Goal: Information Seeking & Learning: Check status

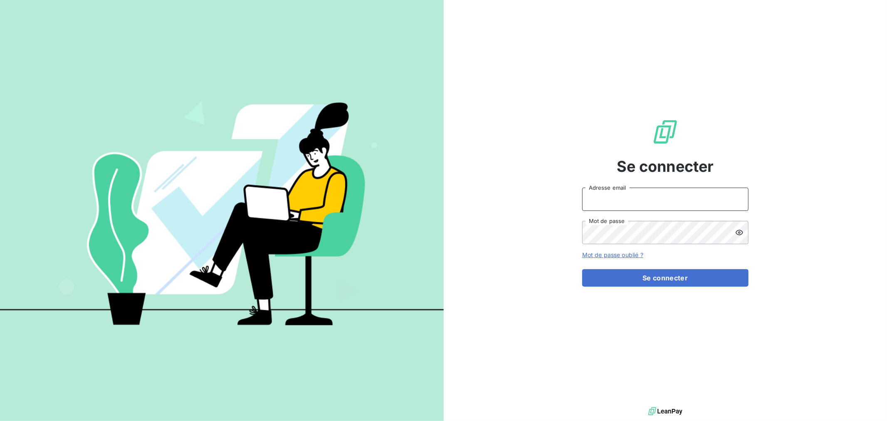
click at [664, 196] on input "Adresse email" at bounding box center [665, 198] width 166 height 23
type input "[EMAIL_ADDRESS][DOMAIN_NAME]"
click at [582, 269] on button "Se connecter" at bounding box center [665, 277] width 166 height 17
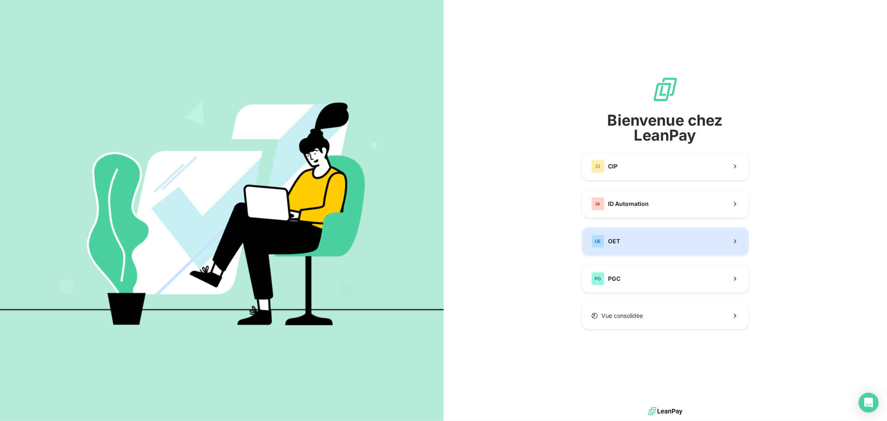
click at [667, 230] on button "OE OET" at bounding box center [665, 240] width 166 height 27
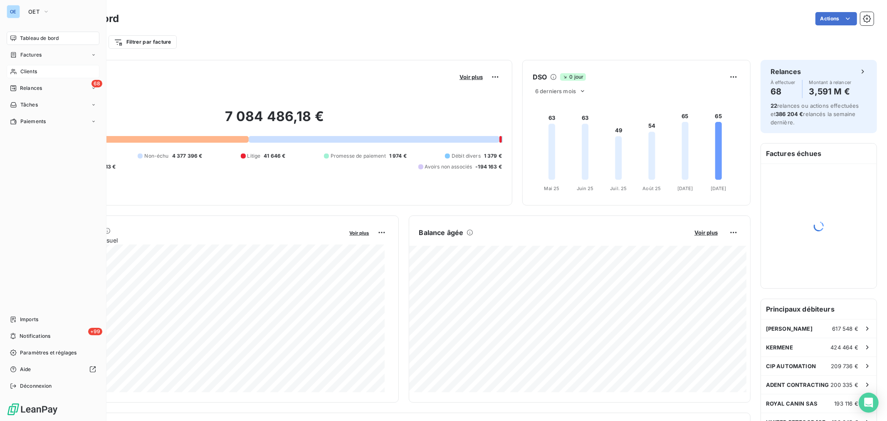
click at [19, 74] on div "Clients" at bounding box center [53, 71] width 93 height 13
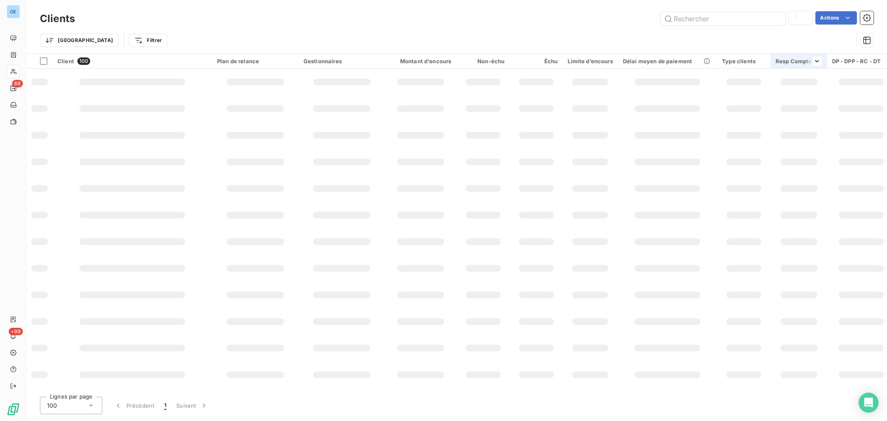
type input "[PERSON_NAME]"
click at [735, 23] on input "text" at bounding box center [723, 18] width 125 height 13
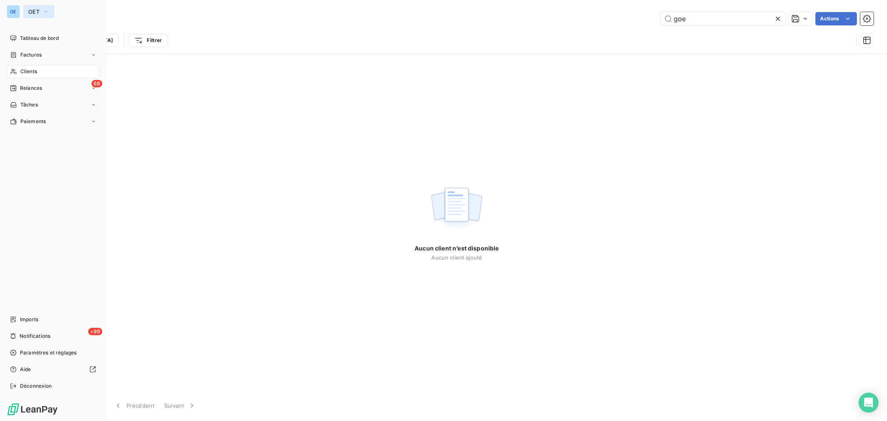
type input "goe"
click at [28, 10] on span "OET" at bounding box center [33, 11] width 11 height 7
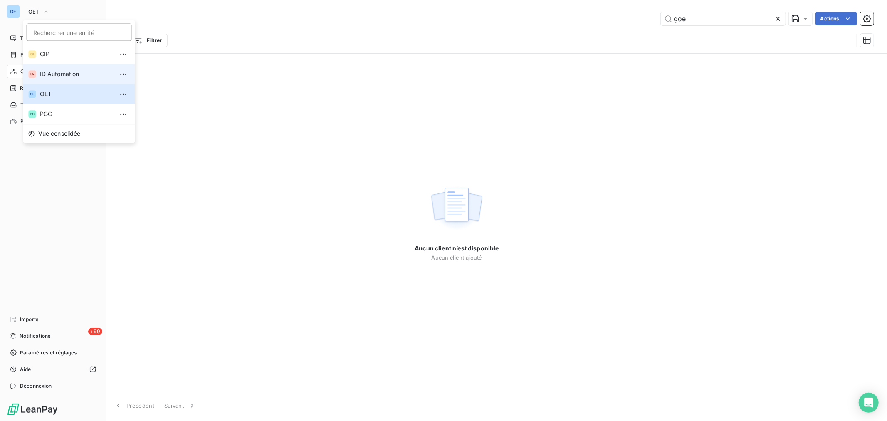
click at [59, 67] on li "IA ID Automation" at bounding box center [79, 74] width 112 height 20
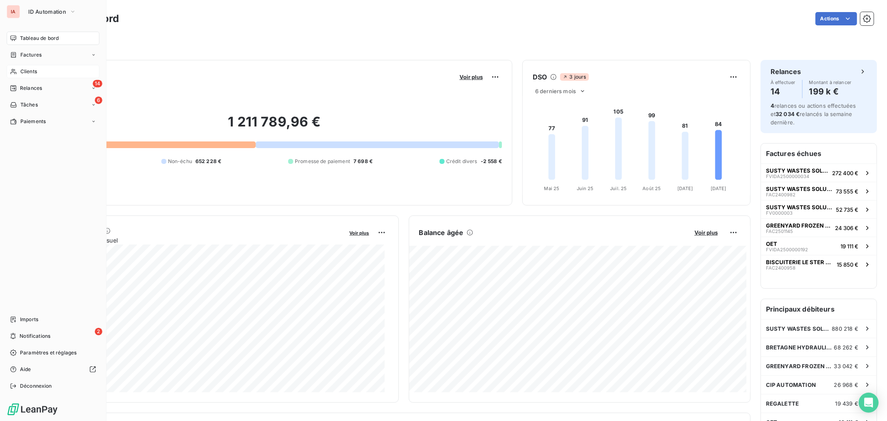
click at [20, 69] on span "Clients" at bounding box center [28, 71] width 17 height 7
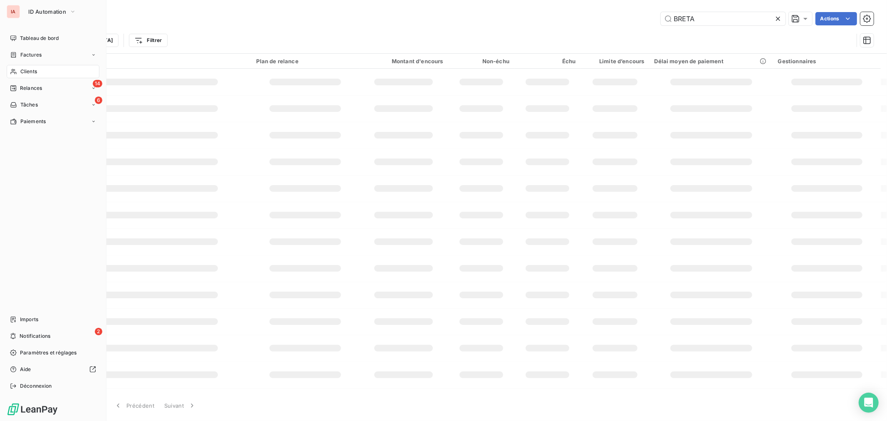
type input "goe"
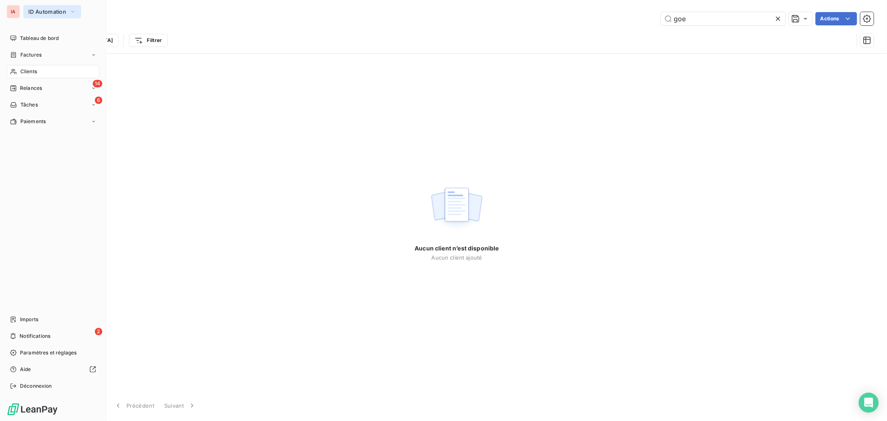
click at [25, 7] on button "ID Automation" at bounding box center [52, 11] width 58 height 13
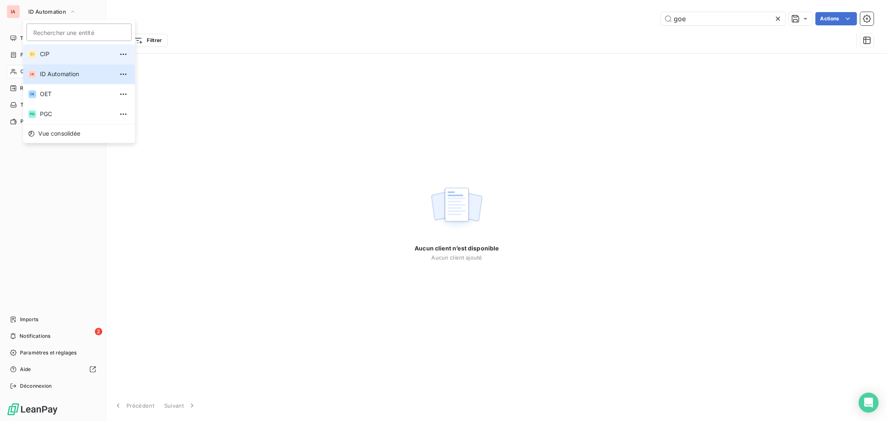
click at [80, 49] on li "CI CIP" at bounding box center [79, 54] width 112 height 20
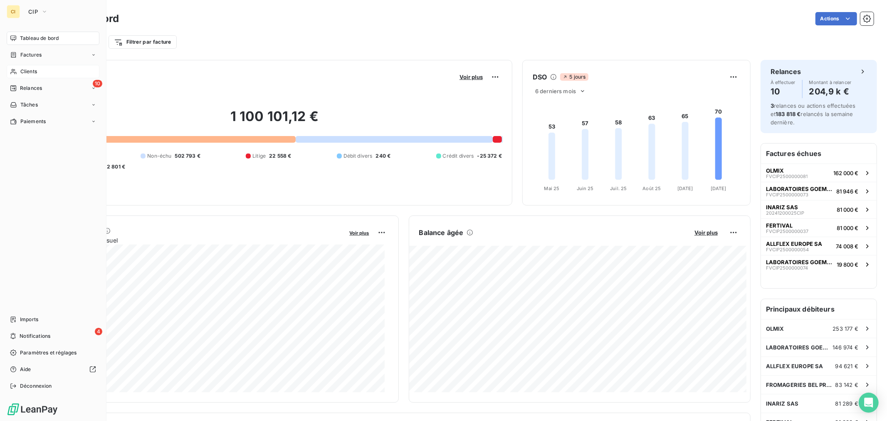
click at [39, 72] on div "Clients" at bounding box center [53, 71] width 93 height 13
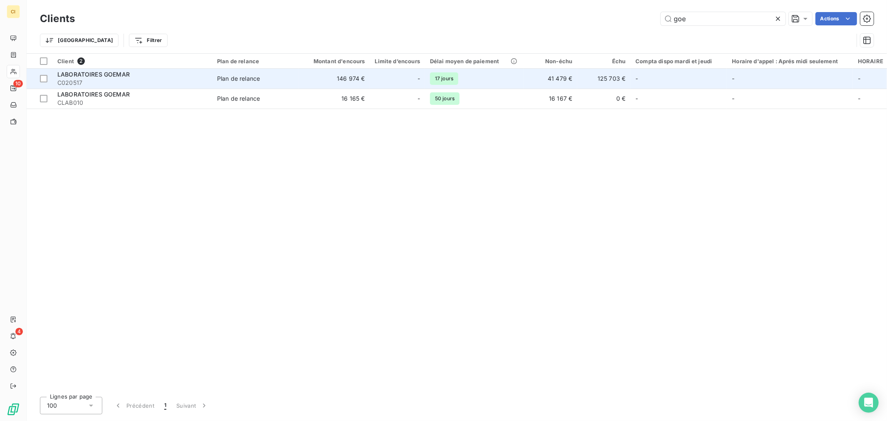
click at [377, 77] on div "-" at bounding box center [397, 78] width 45 height 13
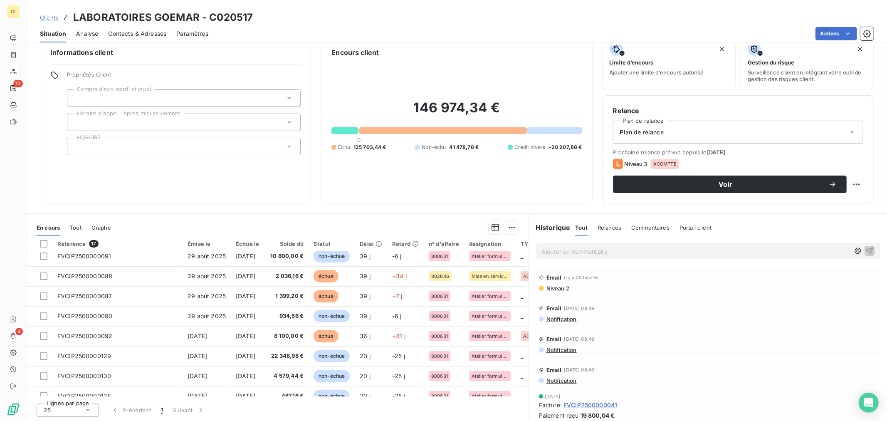
scroll to position [197, 0]
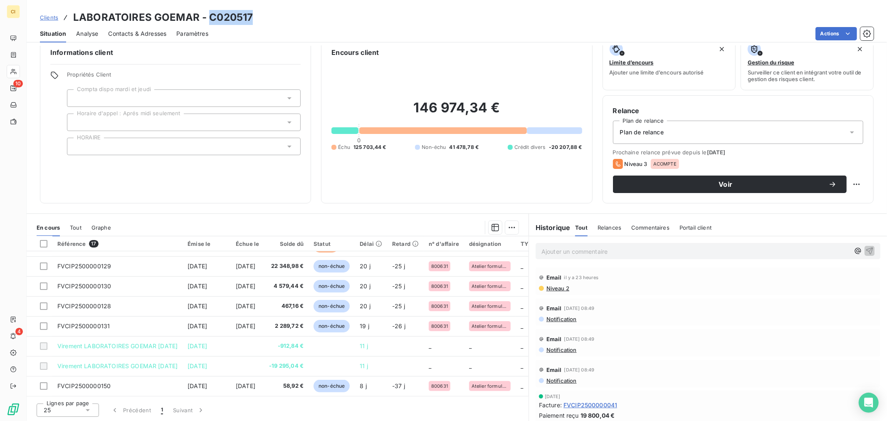
drag, startPoint x: 252, startPoint y: 20, endPoint x: 208, endPoint y: 22, distance: 44.2
click at [208, 22] on div "Clients LABORATOIRES GOEMAR - C020517" at bounding box center [457, 17] width 860 height 15
copy h3 "C020517"
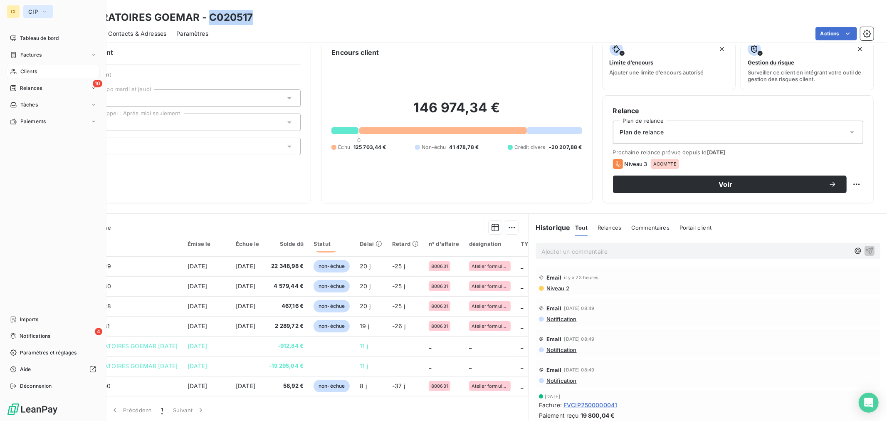
click at [30, 14] on span "CIP" at bounding box center [33, 11] width 10 height 7
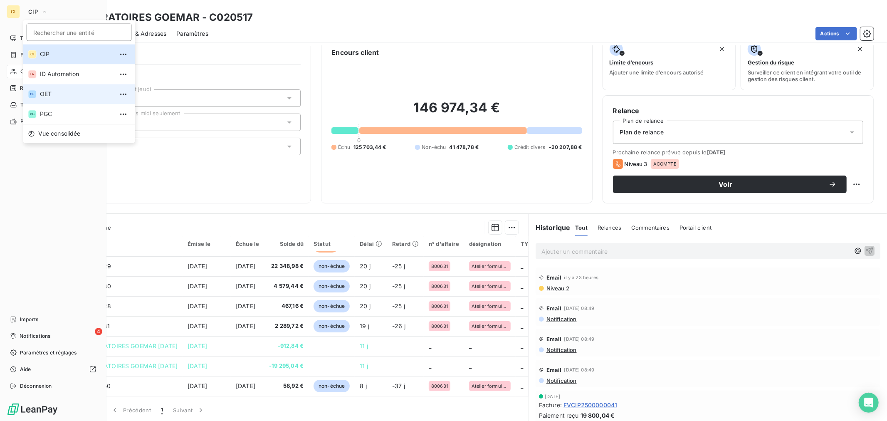
click at [55, 97] on span "OET" at bounding box center [77, 94] width 74 height 8
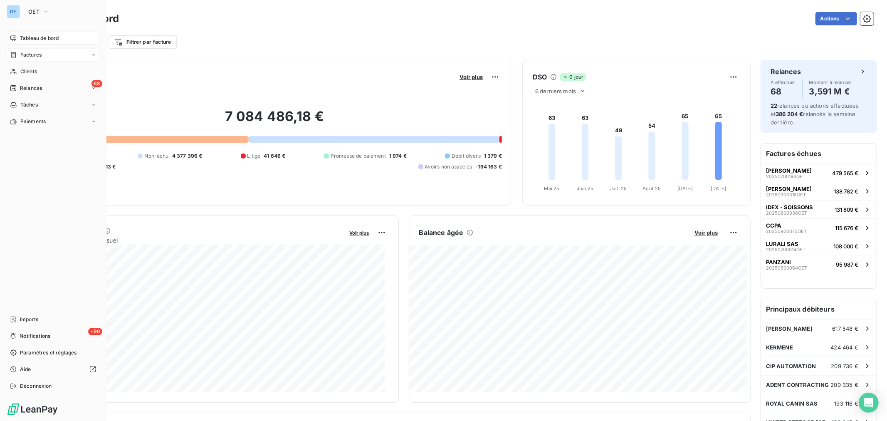
click at [40, 57] on span "Factures" at bounding box center [30, 54] width 21 height 7
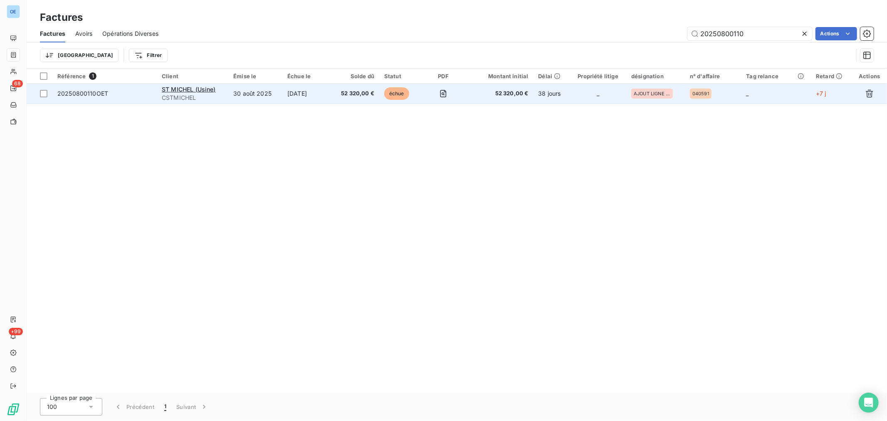
type input "20250800110"
click at [483, 98] on td "52 320,00 €" at bounding box center [499, 94] width 67 height 20
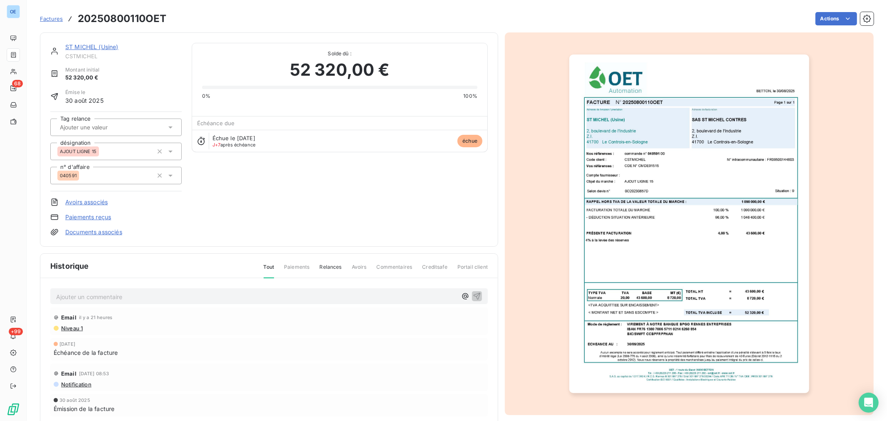
click at [244, 294] on p "Ajouter un commentaire ﻿" at bounding box center [256, 296] width 401 height 10
click at [128, 296] on p "La comptable dit !" at bounding box center [256, 296] width 401 height 10
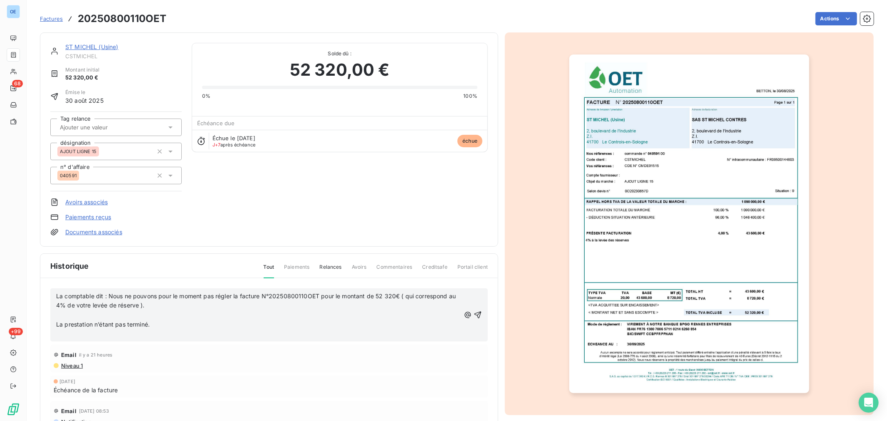
click at [143, 312] on p "﻿" at bounding box center [258, 315] width 404 height 10
click at [93, 330] on div "La comptable dit : Nous ne pouvons pour le moment pas régler la facture N°20250…" at bounding box center [268, 310] width 437 height 44
click at [94, 328] on p "﻿" at bounding box center [258, 325] width 404 height 10
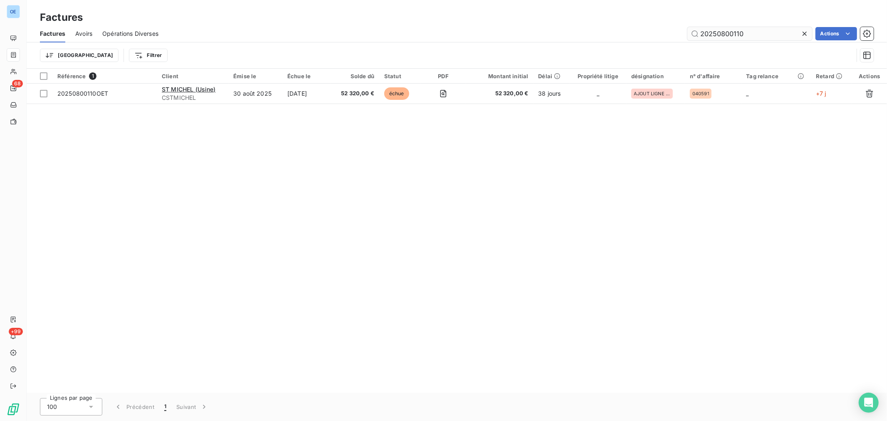
drag, startPoint x: 757, startPoint y: 30, endPoint x: 734, endPoint y: 34, distance: 23.5
click at [734, 34] on input "20250800110" at bounding box center [749, 33] width 125 height 13
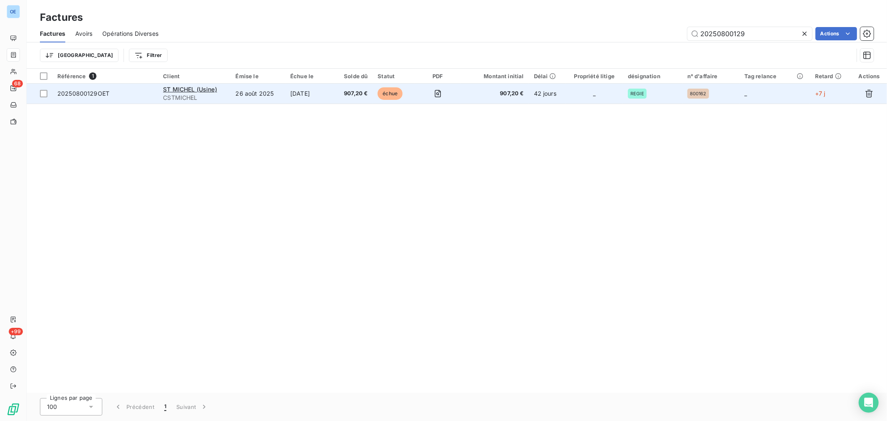
type input "20250800129"
click at [538, 96] on td "42 jours" at bounding box center [547, 94] width 37 height 20
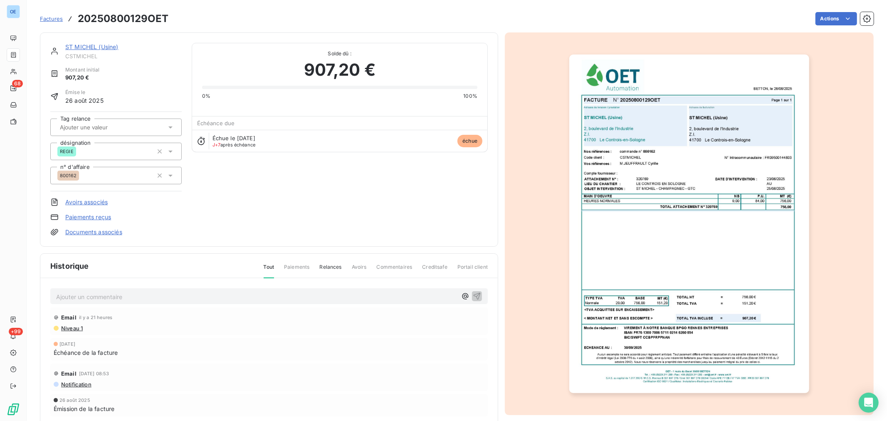
click at [111, 44] on link "ST MICHEL (Usine)" at bounding box center [91, 46] width 53 height 7
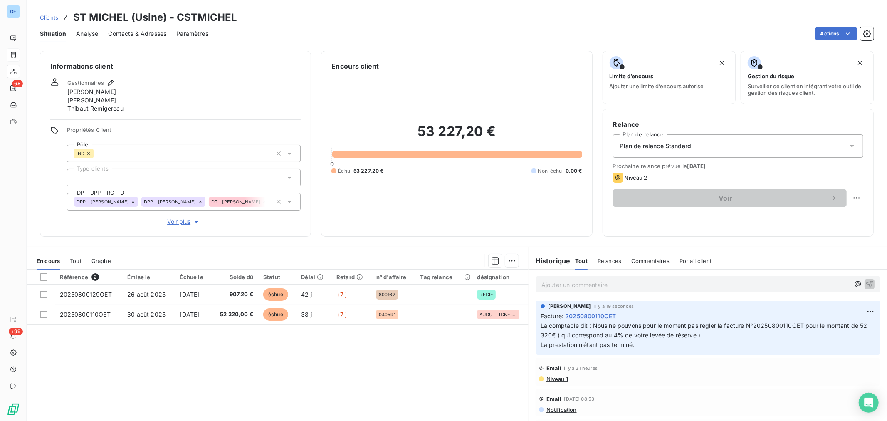
click at [148, 32] on span "Contacts & Adresses" at bounding box center [137, 34] width 58 height 8
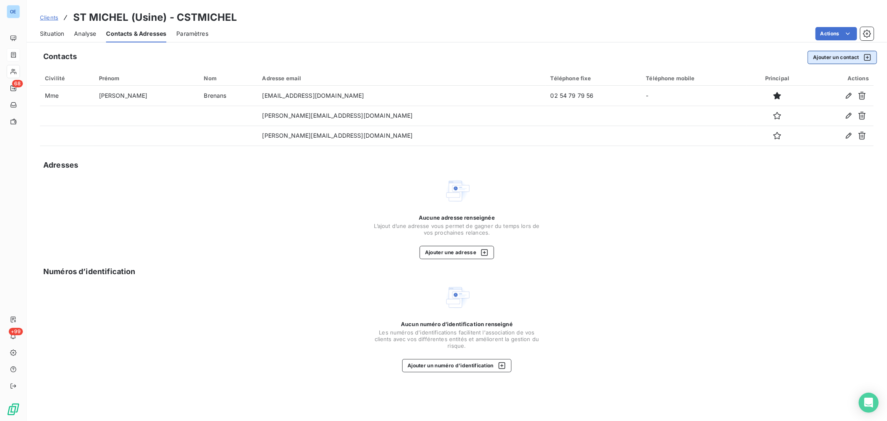
click at [821, 57] on button "Ajouter un contact" at bounding box center [841, 57] width 69 height 13
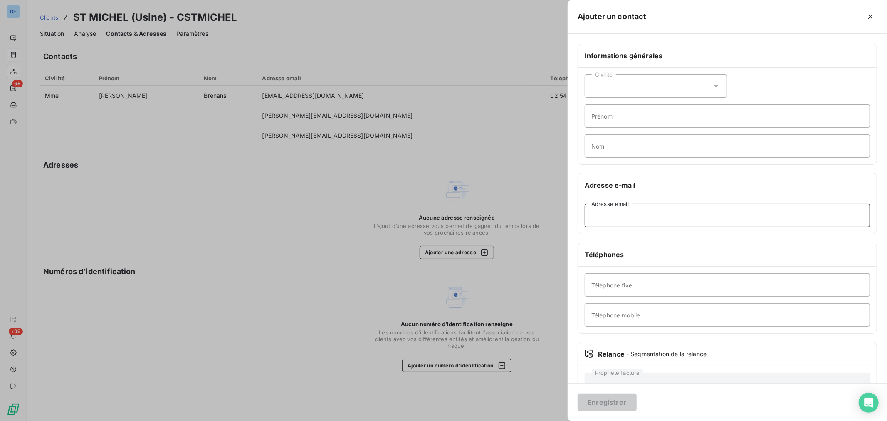
paste input "[EMAIL_ADDRESS][DOMAIN_NAME]"
type input "[EMAIL_ADDRESS][DOMAIN_NAME]"
click at [614, 397] on button "Enregistrer" at bounding box center [606, 401] width 59 height 17
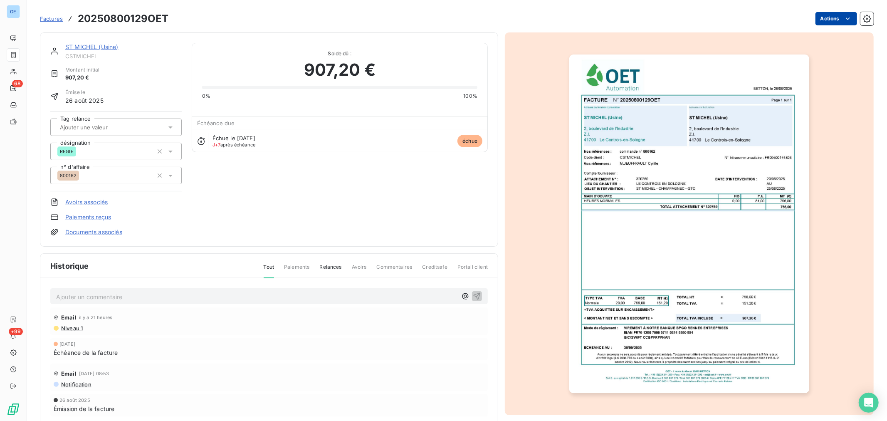
click at [825, 20] on html "OE 68 +99 Factures 20250800129OET Actions ST MICHEL (Usine) CSTMICHEL Montant i…" at bounding box center [443, 210] width 887 height 421
drag, startPoint x: 195, startPoint y: 301, endPoint x: 221, endPoint y: 292, distance: 28.3
click at [195, 301] on html "OE 68 +99 Factures 20250800129OET Actions ST MICHEL (Usine) CSTMICHEL Montant i…" at bounding box center [443, 210] width 887 height 421
click at [828, 23] on html "OE 68 +99 Factures 20250800129OET Actions ST MICHEL (Usine) CSTMICHEL Montant i…" at bounding box center [443, 210] width 887 height 421
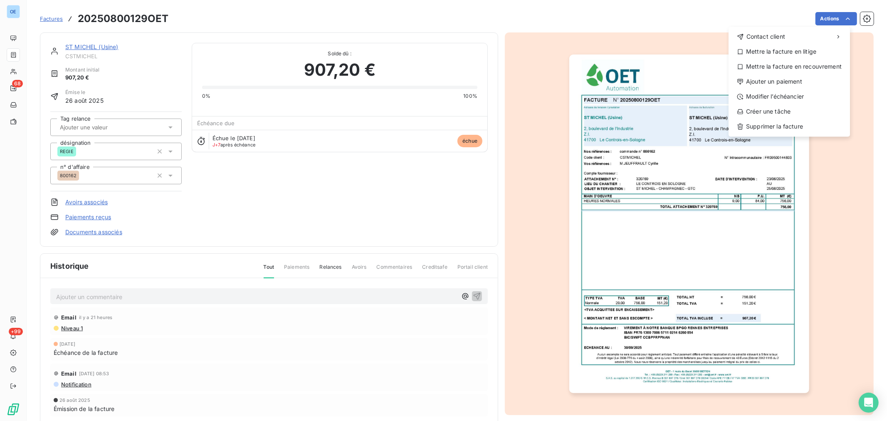
click at [654, 125] on html "OE 68 +99 Factures 20250800129OET Actions Contact client Mettre la facture en l…" at bounding box center [443, 210] width 887 height 421
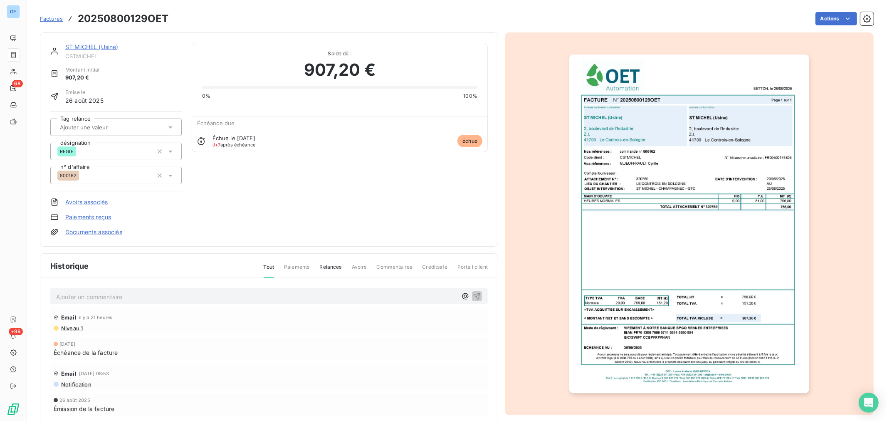
click at [99, 48] on link "ST MICHEL (Usine)" at bounding box center [91, 46] width 53 height 7
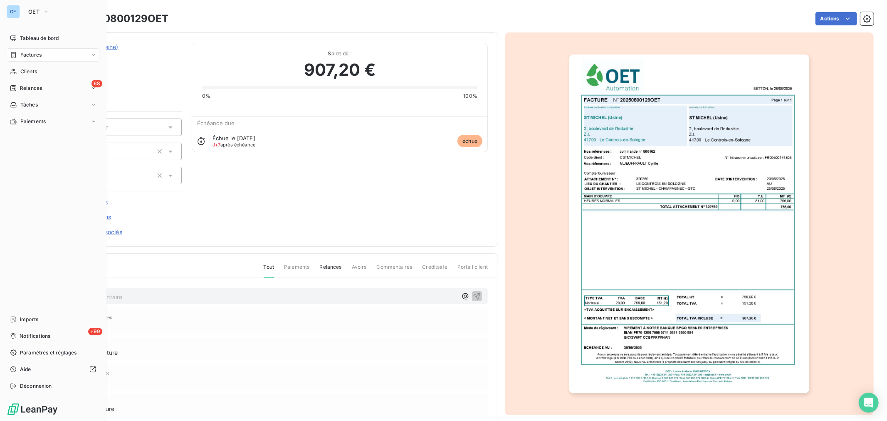
click at [38, 57] on span "Factures" at bounding box center [30, 54] width 21 height 7
click at [21, 54] on span "Factures" at bounding box center [30, 54] width 21 height 7
click at [27, 52] on span "Factures" at bounding box center [30, 54] width 21 height 7
click at [30, 74] on span "Factures" at bounding box center [30, 71] width 21 height 7
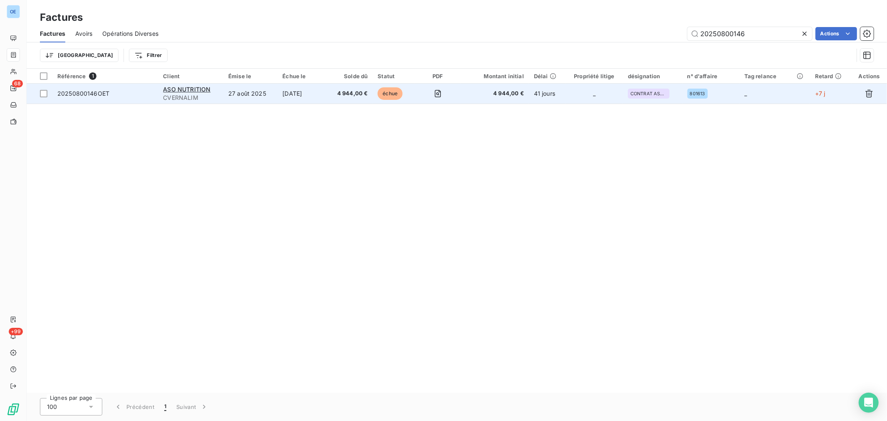
type input "20250800146"
click at [270, 94] on td "27 août 2025" at bounding box center [250, 94] width 54 height 20
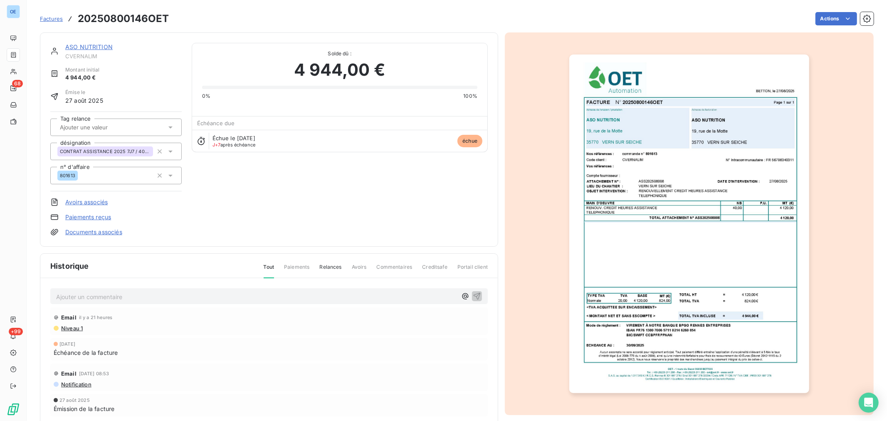
click at [171, 294] on p "Ajouter un commentaire ﻿" at bounding box center [256, 296] width 401 height 10
click at [200, 302] on div "La comptabilité dit :" at bounding box center [268, 295] width 437 height 15
click at [197, 296] on p "La comptabilité dit :" at bounding box center [256, 296] width 401 height 10
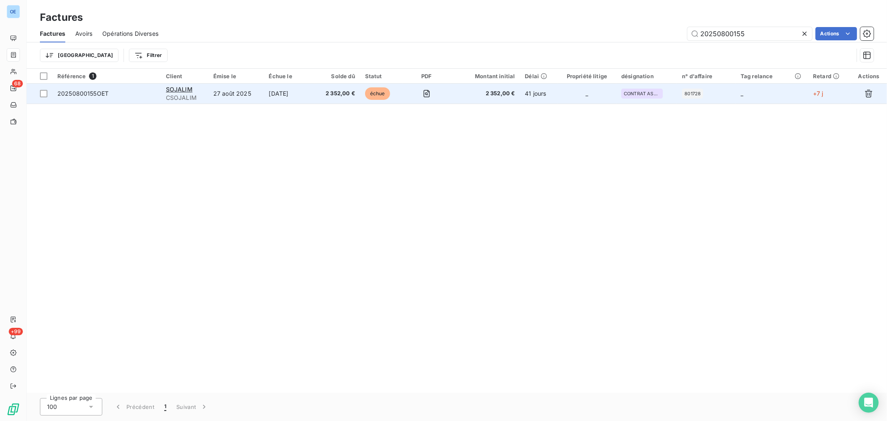
type input "20250800155"
click at [421, 100] on td at bounding box center [426, 94] width 47 height 20
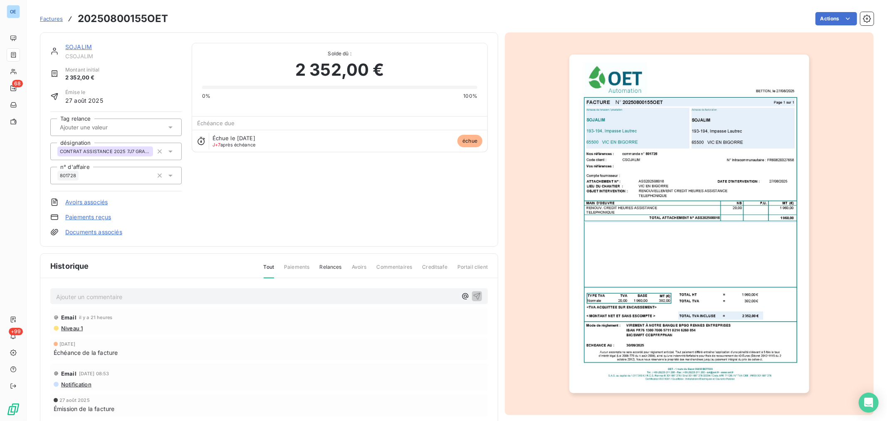
click at [190, 301] on p "Ajouter un commentaire ﻿" at bounding box center [256, 296] width 401 height 10
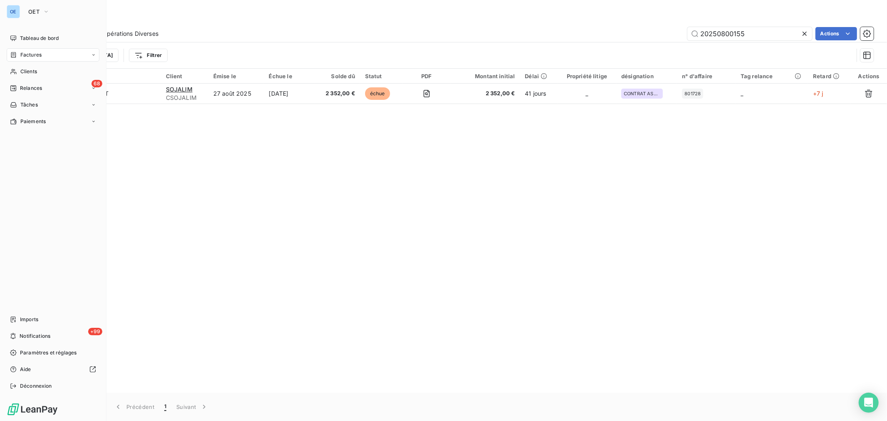
click at [32, 53] on span "Factures" at bounding box center [30, 54] width 21 height 7
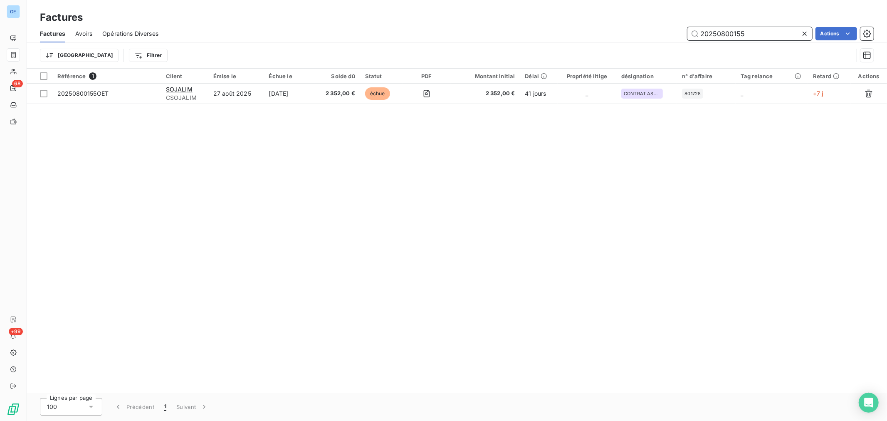
drag, startPoint x: 757, startPoint y: 36, endPoint x: 720, endPoint y: 46, distance: 37.5
click at [720, 46] on div "Factures Avoirs Opérations Diverses 20250800155 Actions Trier Filtrer" at bounding box center [457, 46] width 860 height 43
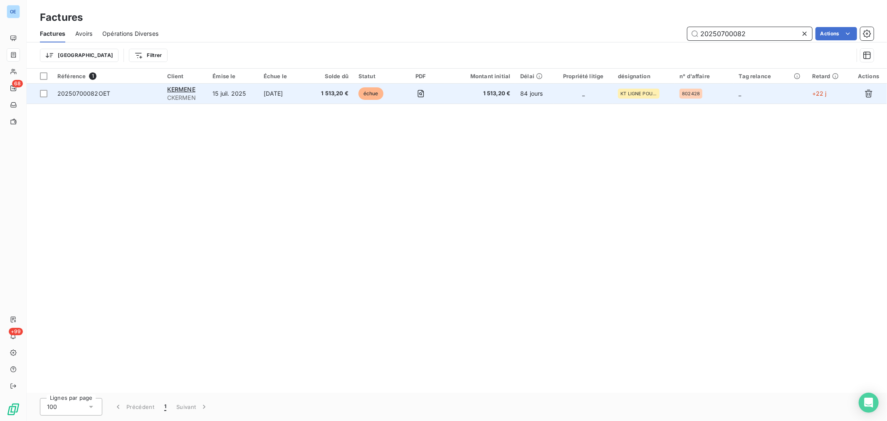
type input "20250700082"
click at [433, 96] on td at bounding box center [421, 94] width 48 height 20
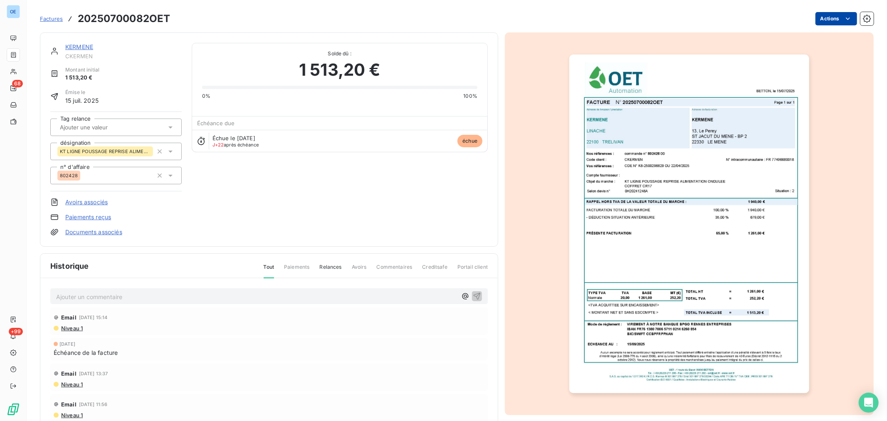
click at [837, 13] on html "OE 68 +99 Factures 20250700082OET Actions KERMENE CKERMEN Montant initial 1 513…" at bounding box center [443, 210] width 887 height 421
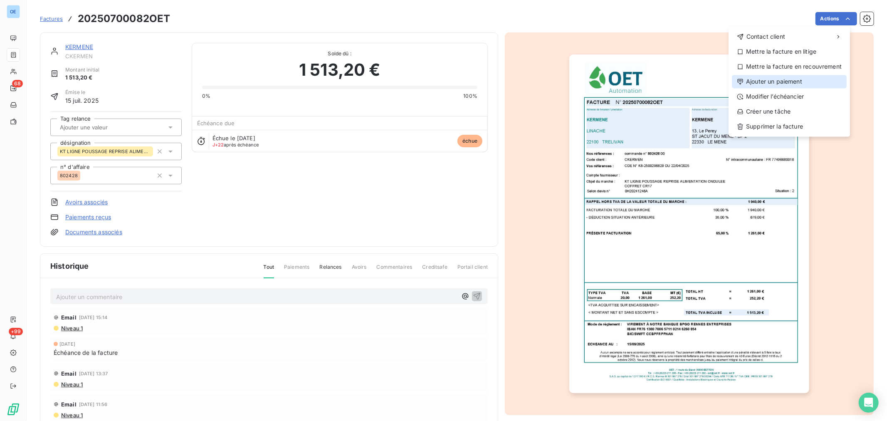
click at [810, 79] on div "Ajouter un paiement" at bounding box center [789, 81] width 115 height 13
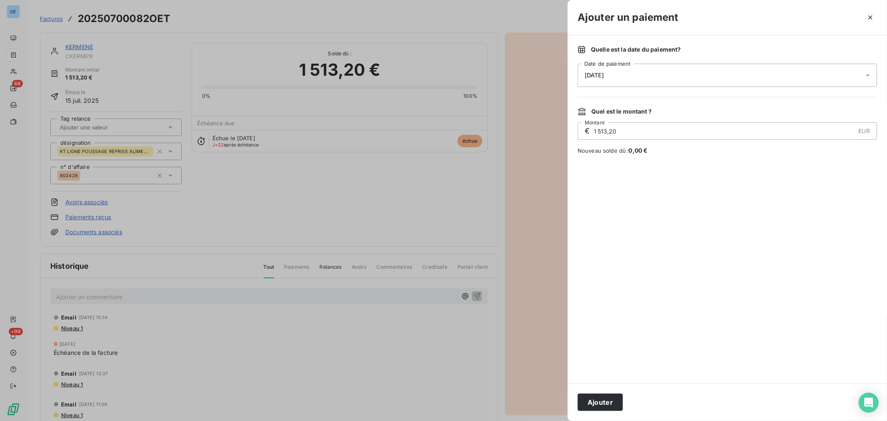
click at [681, 81] on div "[DATE]" at bounding box center [726, 75] width 299 height 23
click at [296, 175] on div at bounding box center [443, 210] width 887 height 421
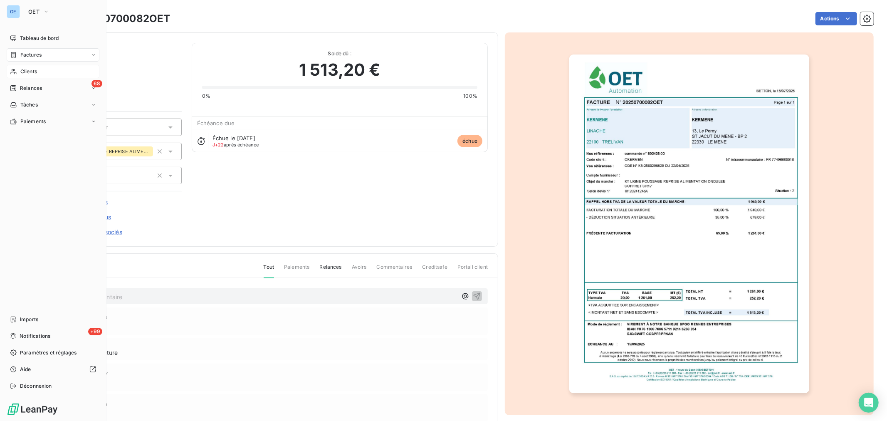
click at [27, 74] on span "Clients" at bounding box center [28, 71] width 17 height 7
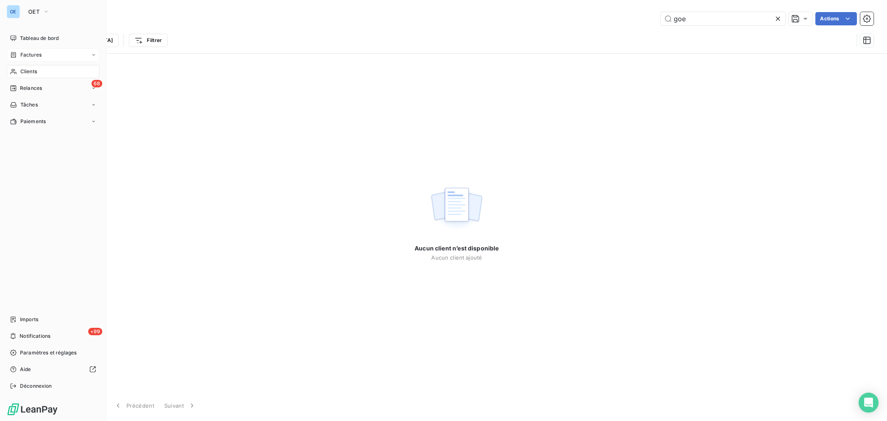
click at [24, 55] on span "Factures" at bounding box center [30, 54] width 21 height 7
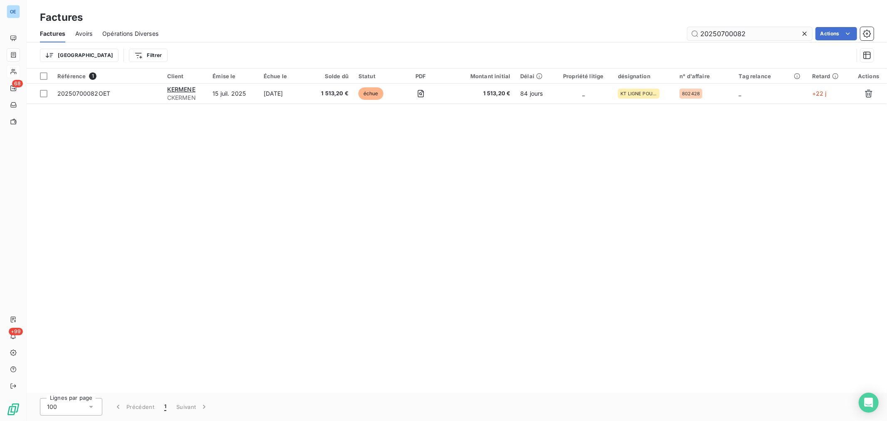
drag, startPoint x: 746, startPoint y: 32, endPoint x: 722, endPoint y: 39, distance: 25.0
click at [722, 39] on input "20250700082" at bounding box center [749, 33] width 125 height 13
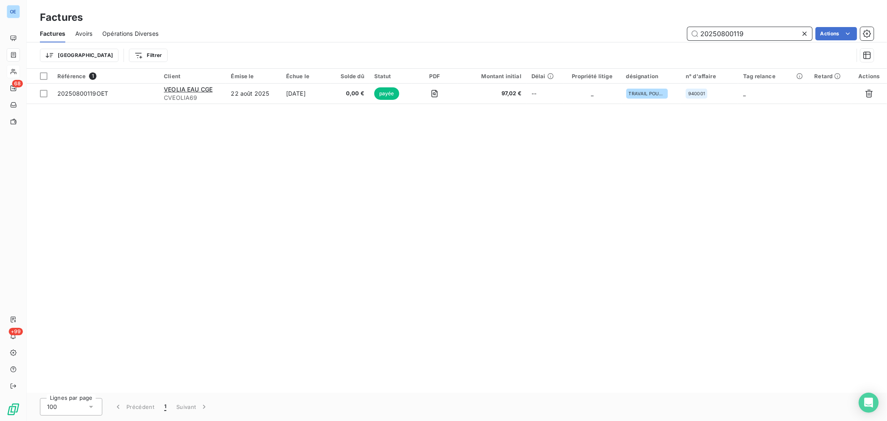
type input "20250800119"
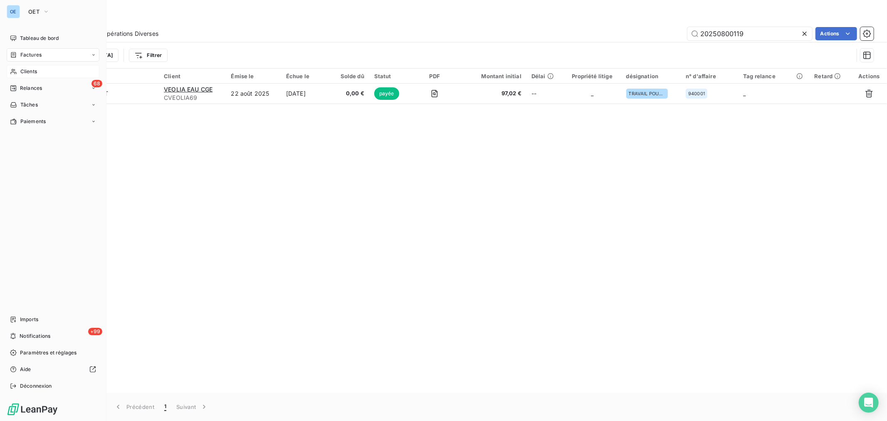
click at [26, 70] on span "Clients" at bounding box center [28, 71] width 17 height 7
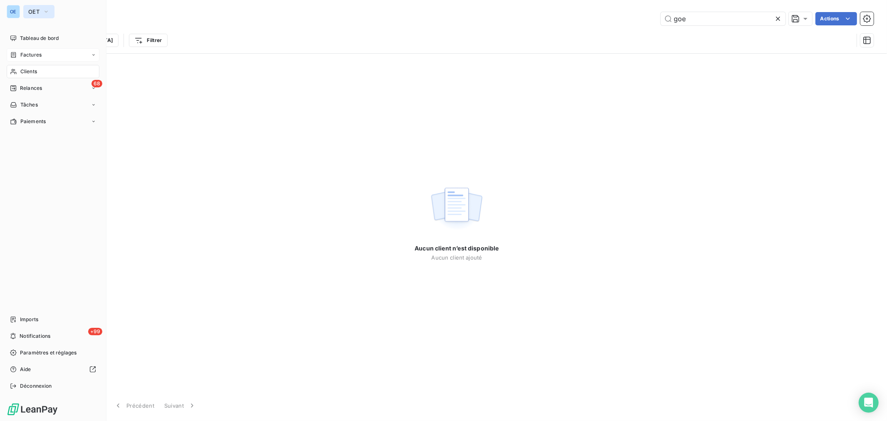
click at [42, 13] on button "OET" at bounding box center [38, 11] width 31 height 13
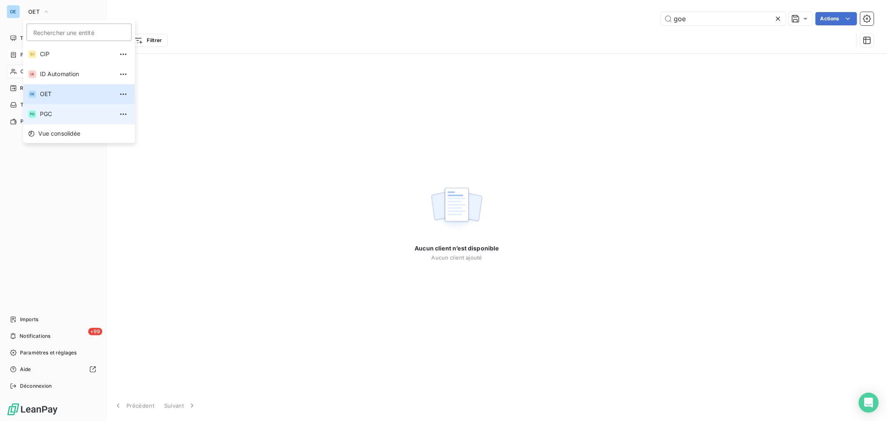
click at [52, 115] on span "PGC" at bounding box center [77, 114] width 74 height 8
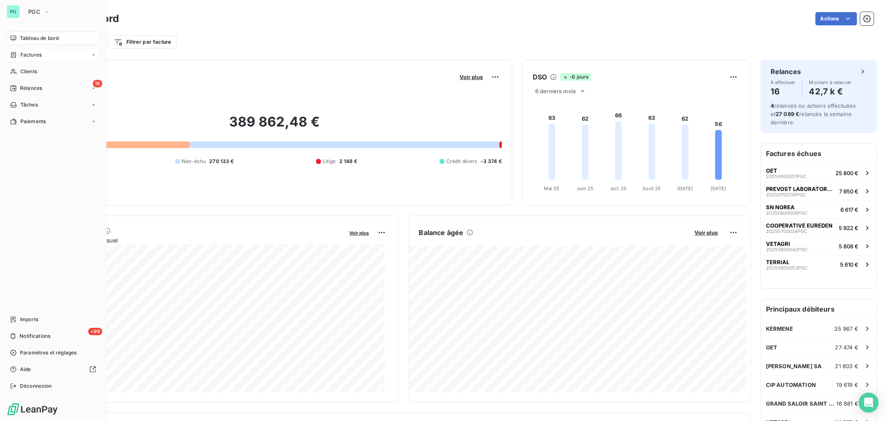
click at [27, 57] on span "Factures" at bounding box center [30, 54] width 21 height 7
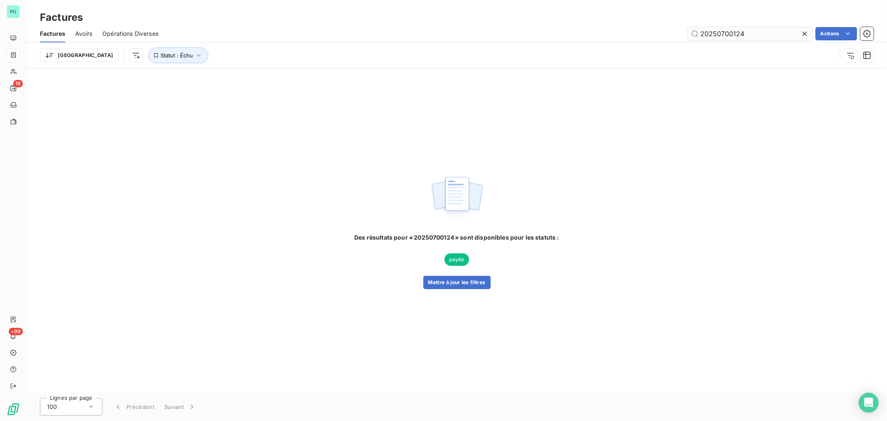
drag, startPoint x: 743, startPoint y: 33, endPoint x: 721, endPoint y: 38, distance: 22.5
click at [721, 38] on input "20250700124" at bounding box center [749, 33] width 125 height 13
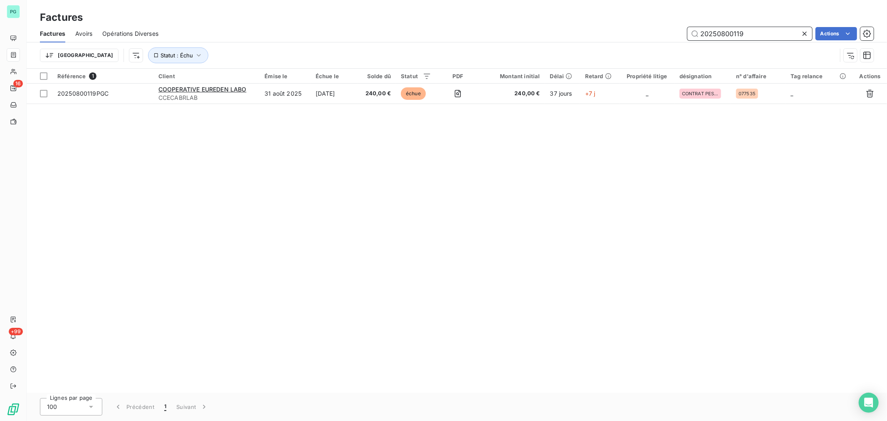
drag, startPoint x: 757, startPoint y: 32, endPoint x: 734, endPoint y: 40, distance: 24.1
click at [734, 40] on div "Factures Avoirs Opérations Diverses 20250800119 Actions" at bounding box center [457, 33] width 860 height 17
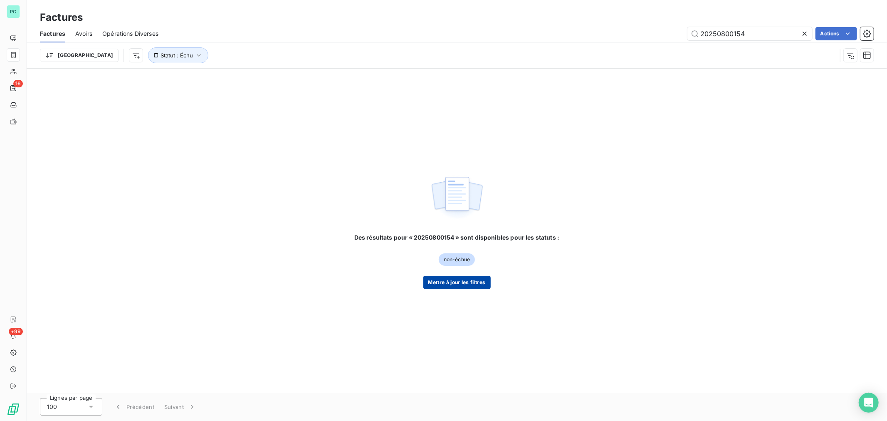
click at [451, 280] on button "Mettre à jour les filtres" at bounding box center [456, 282] width 67 height 13
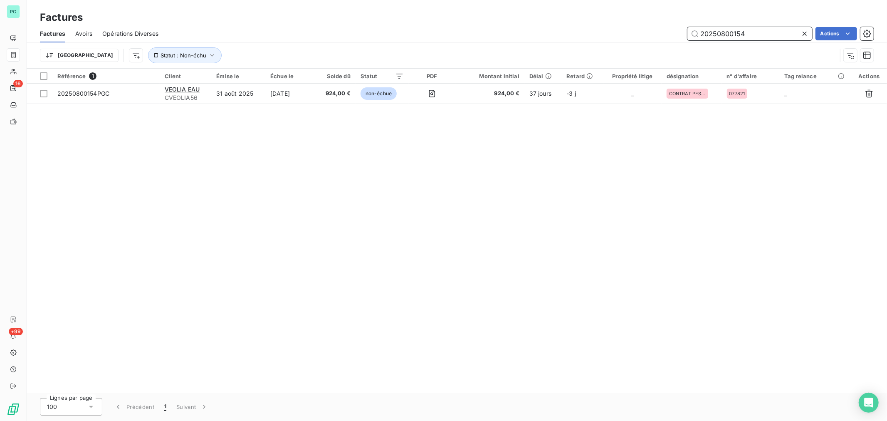
click at [757, 36] on input "20250800154" at bounding box center [749, 33] width 125 height 13
type input "20250800152"
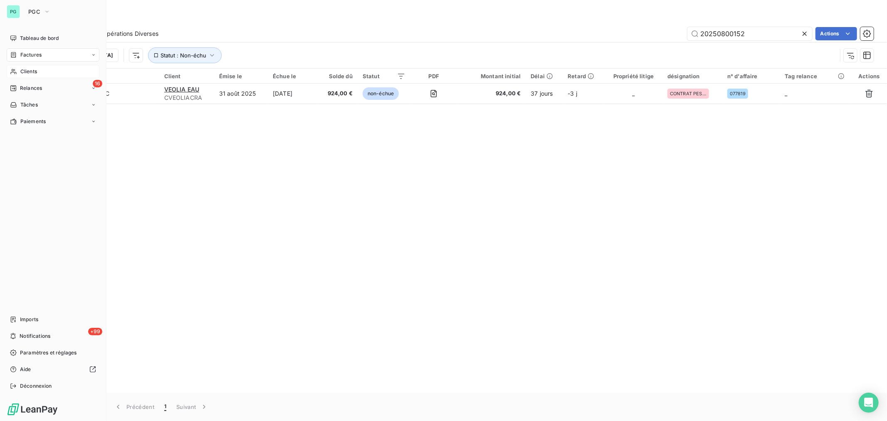
click at [22, 69] on span "Clients" at bounding box center [28, 71] width 17 height 7
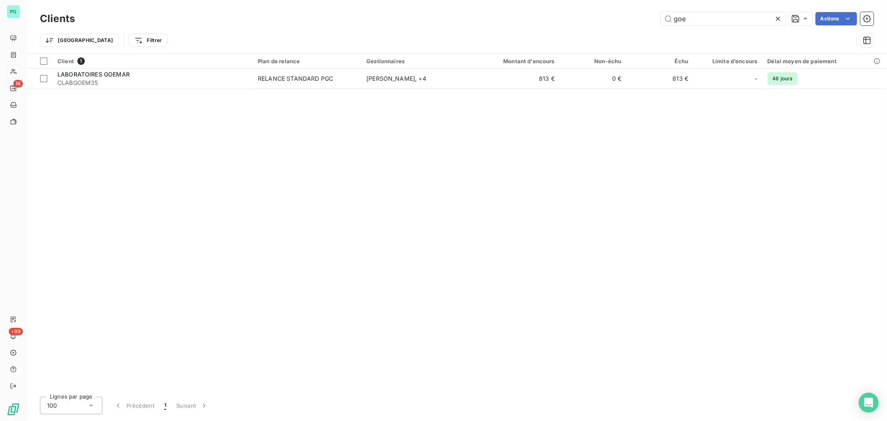
drag, startPoint x: 699, startPoint y: 21, endPoint x: 566, endPoint y: 22, distance: 133.0
click at [578, 21] on div "goe Actions" at bounding box center [479, 18] width 789 height 13
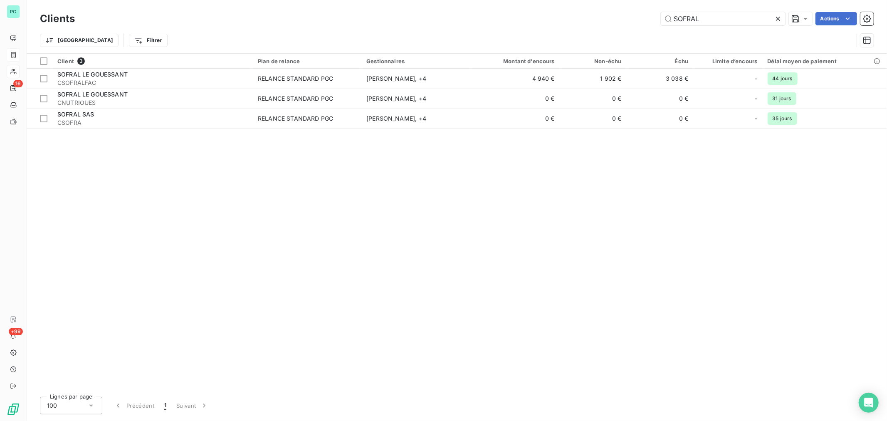
type input "SOFRAL"
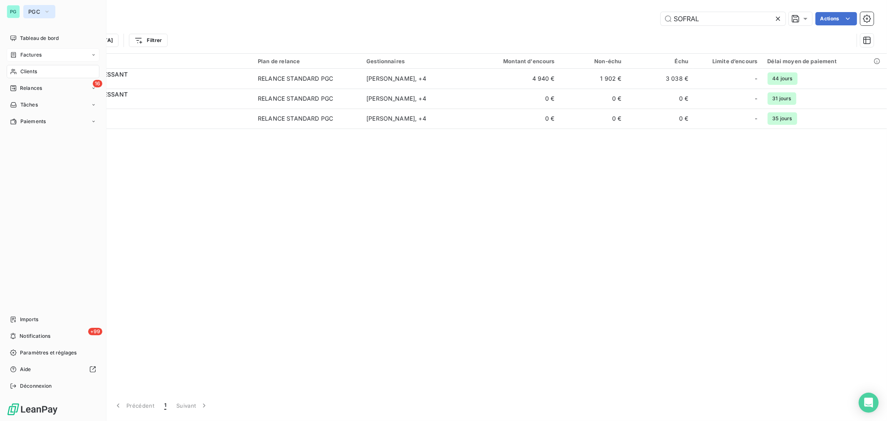
click at [28, 7] on button "PGC" at bounding box center [39, 11] width 32 height 13
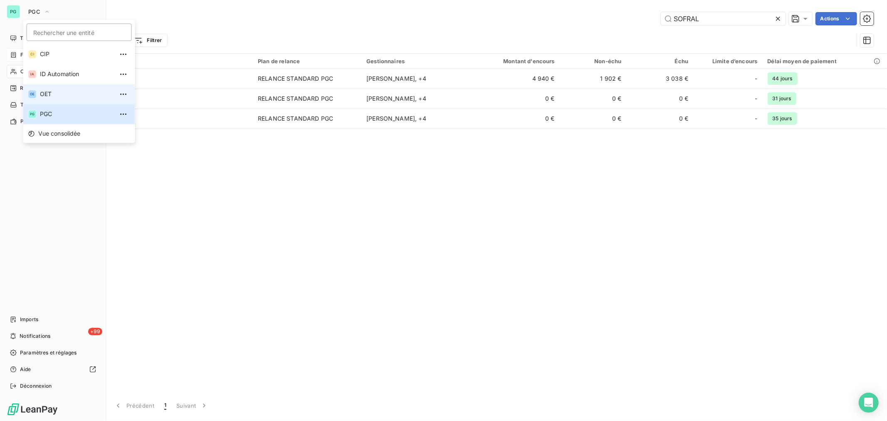
click at [48, 90] on span "OET" at bounding box center [77, 94] width 74 height 8
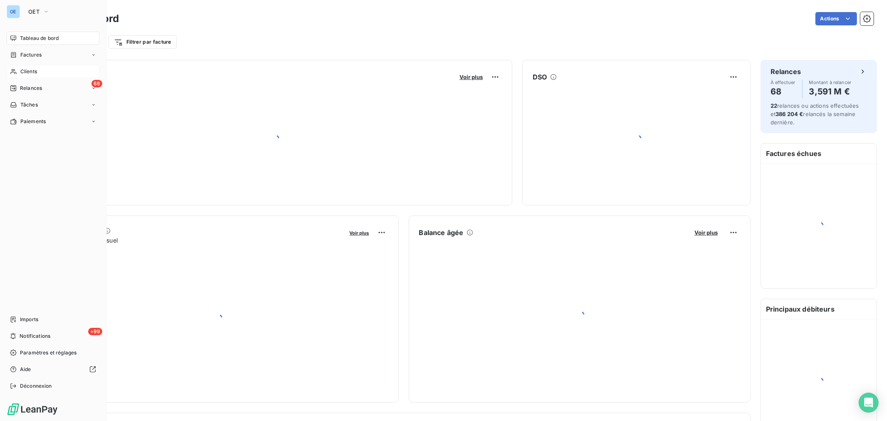
click at [42, 72] on div "Clients" at bounding box center [53, 71] width 93 height 13
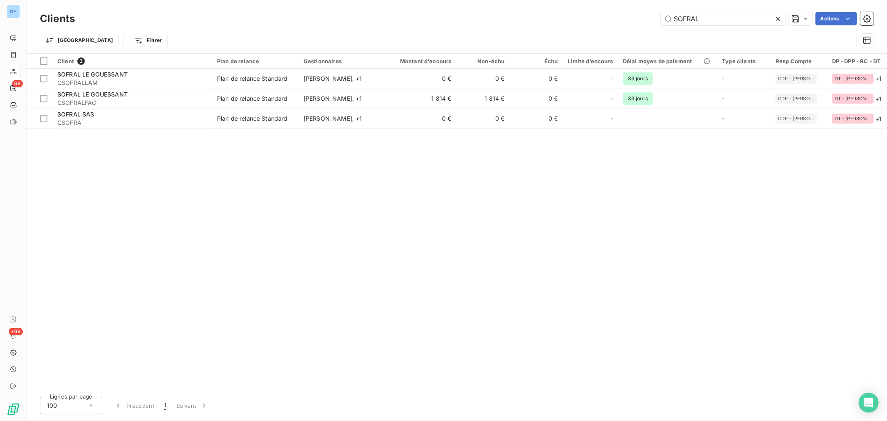
drag, startPoint x: 718, startPoint y: 22, endPoint x: 584, endPoint y: 10, distance: 134.4
click at [593, 10] on div "Clients SOFRAL Actions" at bounding box center [457, 18] width 834 height 17
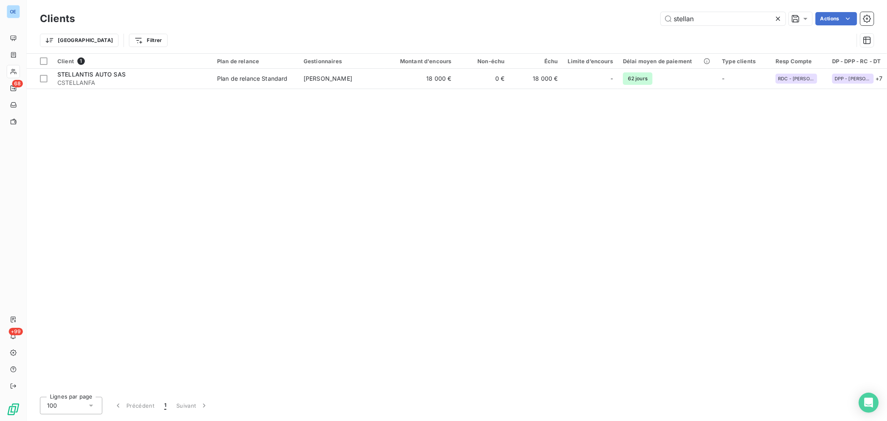
type input "stellan"
click at [488, 154] on div "Client 1 Plan de relance Gestionnaires Montant d'encours Non-échu Échu Limite d…" at bounding box center [457, 222] width 860 height 336
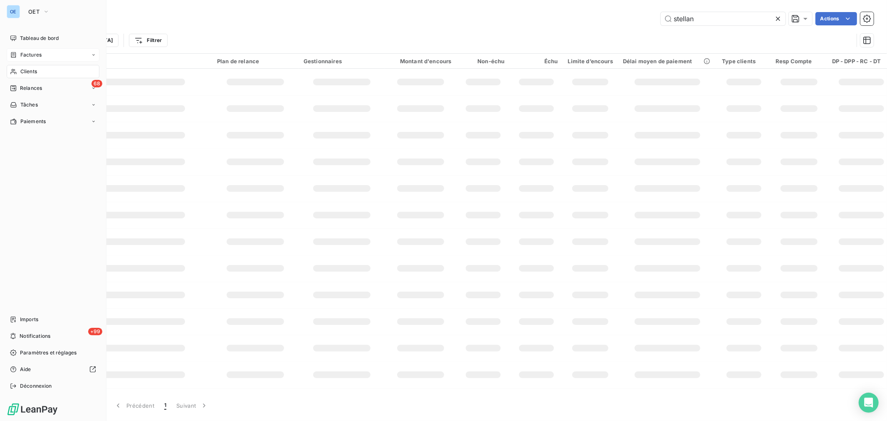
click at [37, 60] on div "Factures" at bounding box center [53, 54] width 93 height 13
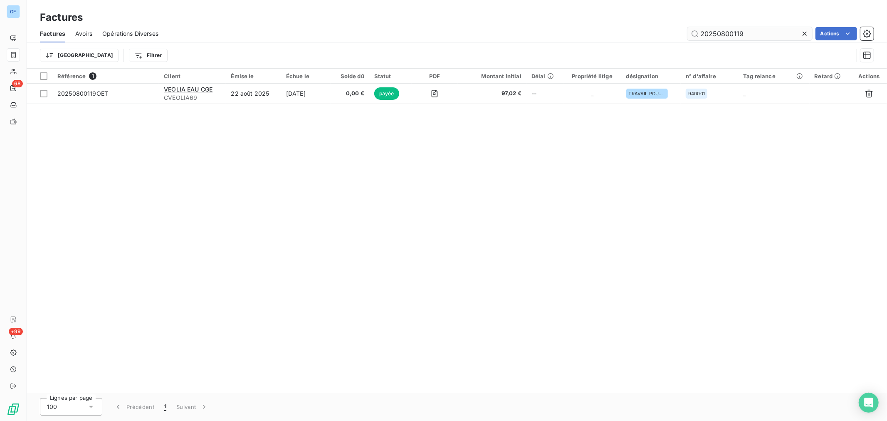
drag, startPoint x: 758, startPoint y: 32, endPoint x: 733, endPoint y: 37, distance: 25.4
click at [733, 37] on input "20250800119" at bounding box center [749, 33] width 125 height 13
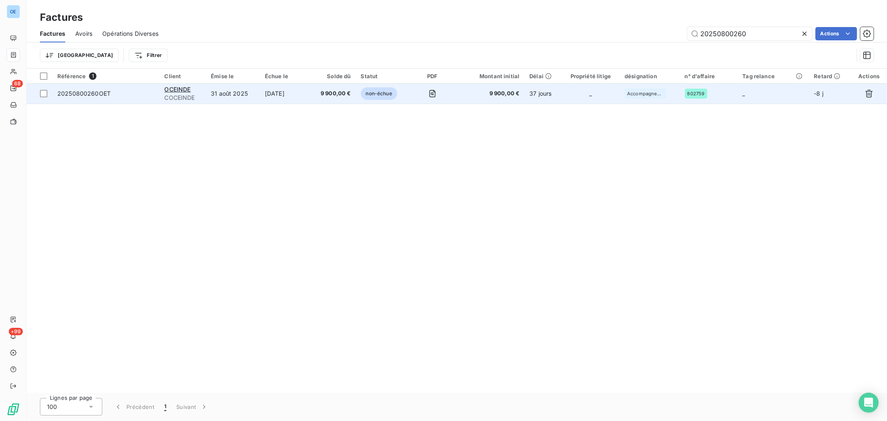
type input "20250800260"
click at [215, 98] on td "31 août 2025" at bounding box center [233, 94] width 54 height 20
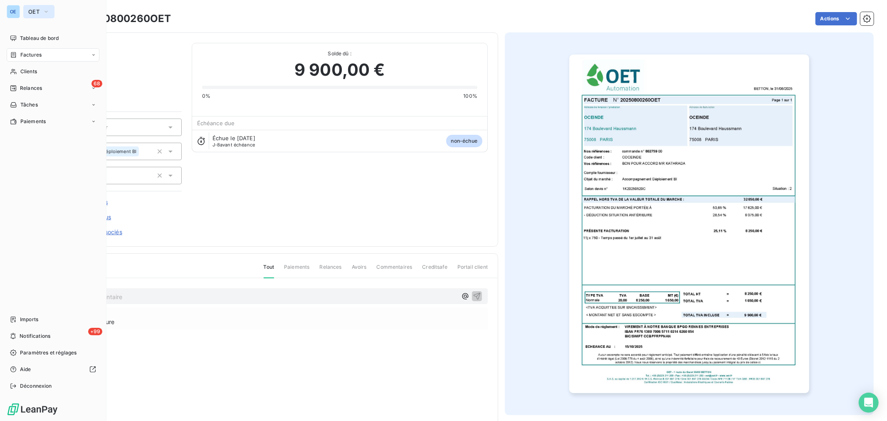
click at [38, 9] on span "OET" at bounding box center [33, 11] width 11 height 7
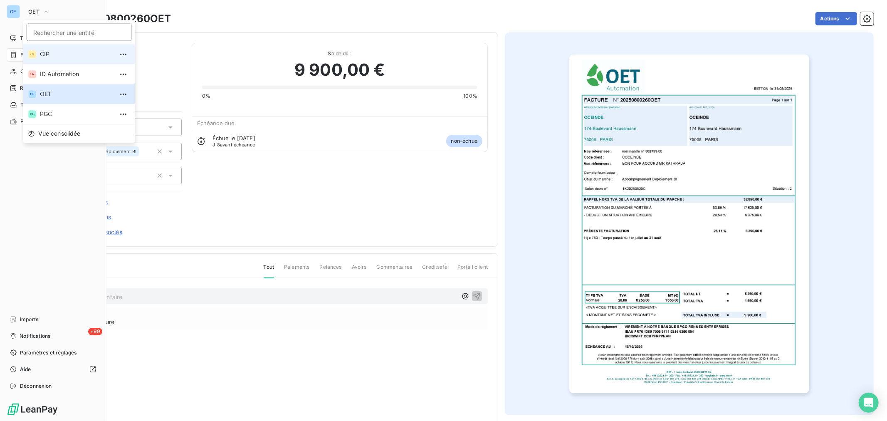
click at [59, 55] on span "CIP" at bounding box center [77, 54] width 74 height 8
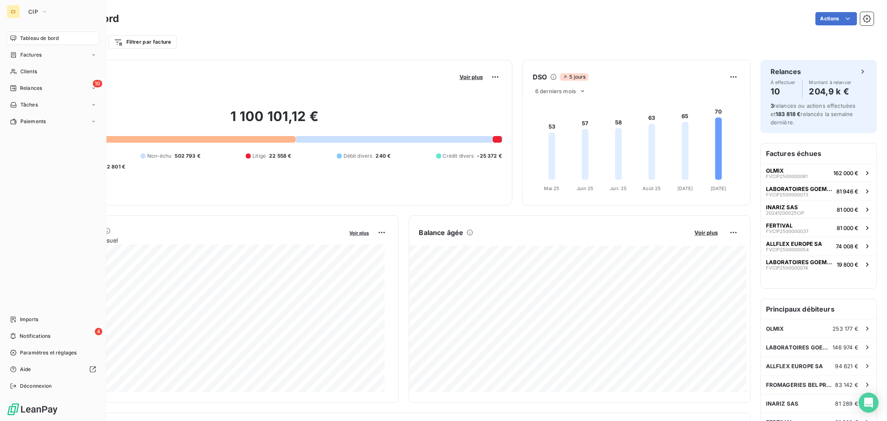
drag, startPoint x: 23, startPoint y: 68, endPoint x: 266, endPoint y: 53, distance: 244.1
click at [24, 68] on span "Clients" at bounding box center [28, 71] width 17 height 7
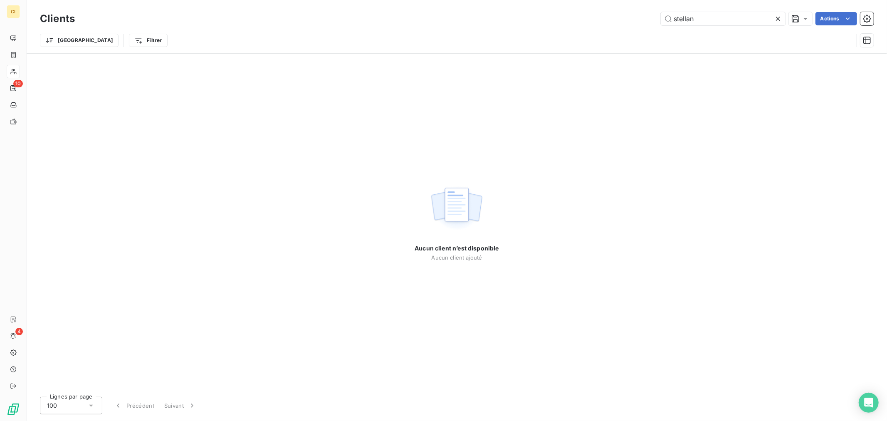
drag, startPoint x: 705, startPoint y: 15, endPoint x: 602, endPoint y: 0, distance: 104.5
click at [627, 3] on div "Clients stellan Actions Trier Filtrer" at bounding box center [457, 26] width 860 height 53
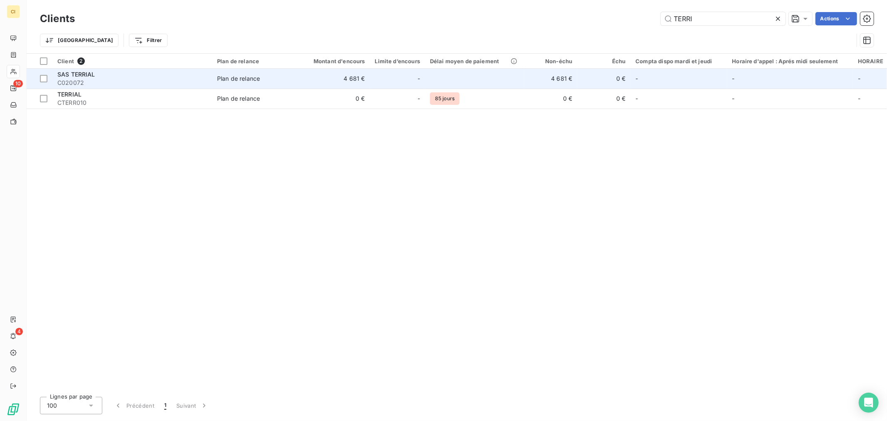
type input "TERRI"
click at [501, 81] on td at bounding box center [474, 79] width 99 height 20
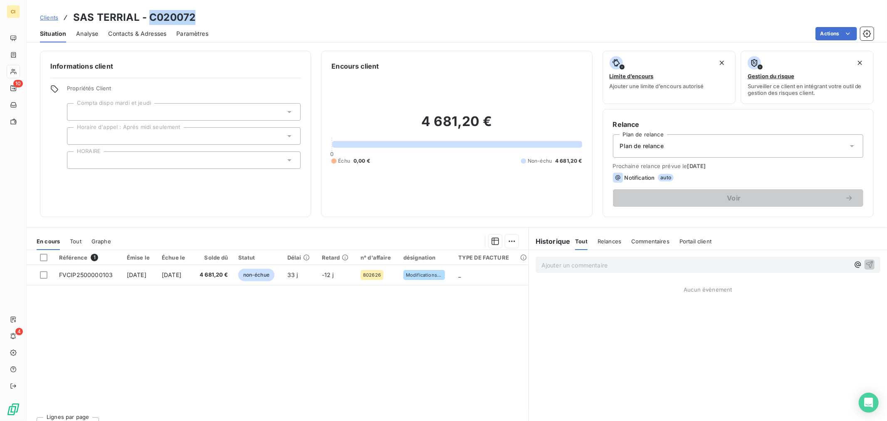
drag, startPoint x: 206, startPoint y: 21, endPoint x: 150, endPoint y: 16, distance: 55.5
click at [150, 16] on div "Clients SAS TERRIAL - C020072" at bounding box center [457, 17] width 860 height 15
copy h3 "C020072"
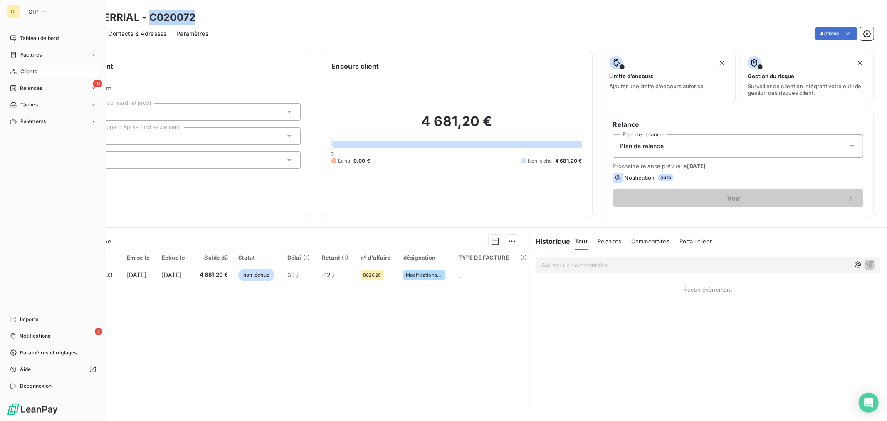
click at [35, 69] on span "Clients" at bounding box center [28, 71] width 17 height 7
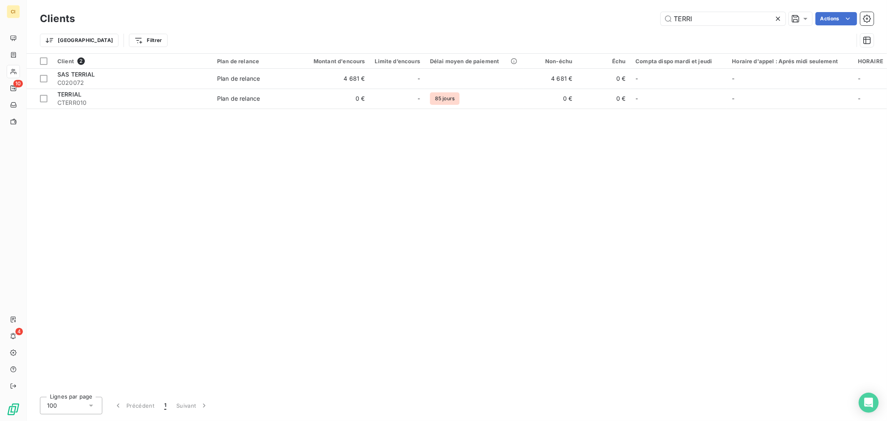
drag, startPoint x: 703, startPoint y: 22, endPoint x: 570, endPoint y: 11, distance: 133.0
click at [654, 14] on div "TERRI Actions" at bounding box center [479, 18] width 789 height 13
type input "OLMIX"
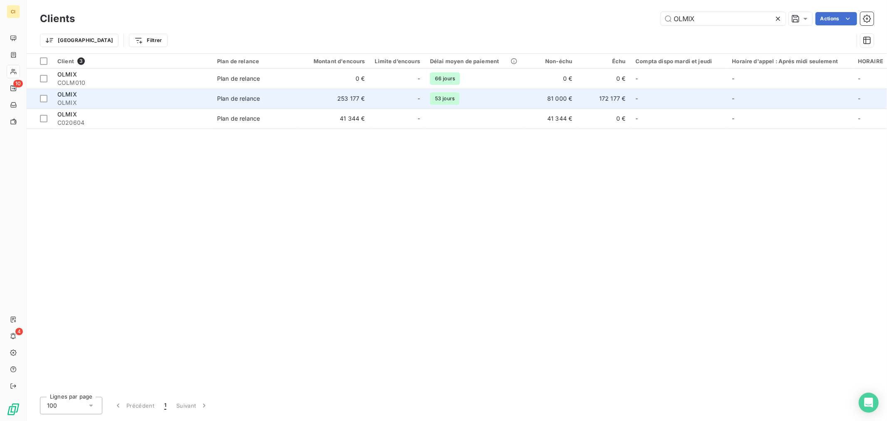
click at [405, 98] on div at bounding box center [407, 98] width 13 height 13
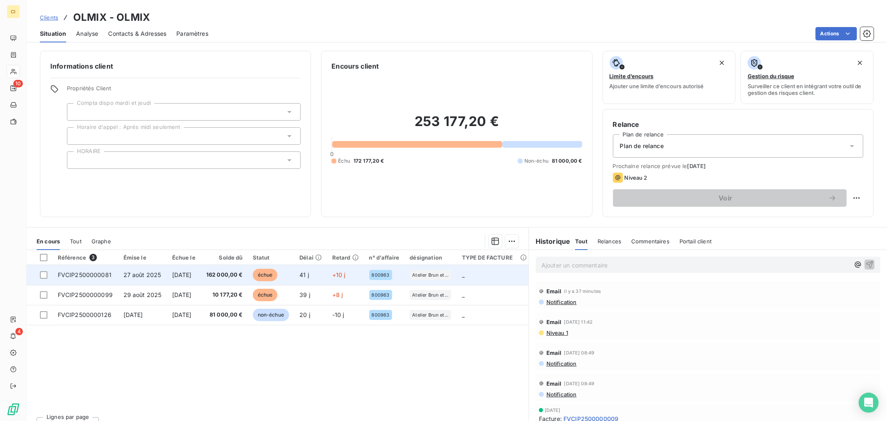
click at [218, 271] on span "162 000,00 €" at bounding box center [224, 275] width 37 height 8
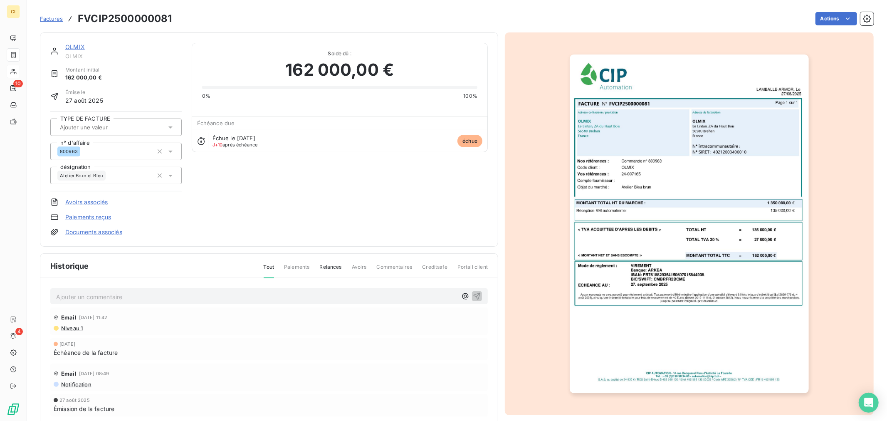
click at [723, 246] on img "button" at bounding box center [689, 223] width 239 height 338
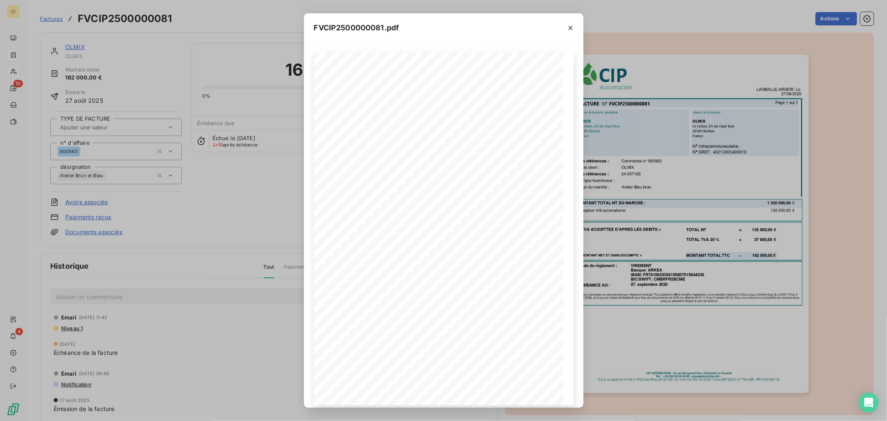
click at [239, 182] on div "FVCIP2500000081.pdf Mode de règlement : ECHEANCE AU : VIREMENT Banque: ARKEA IB…" at bounding box center [443, 210] width 887 height 421
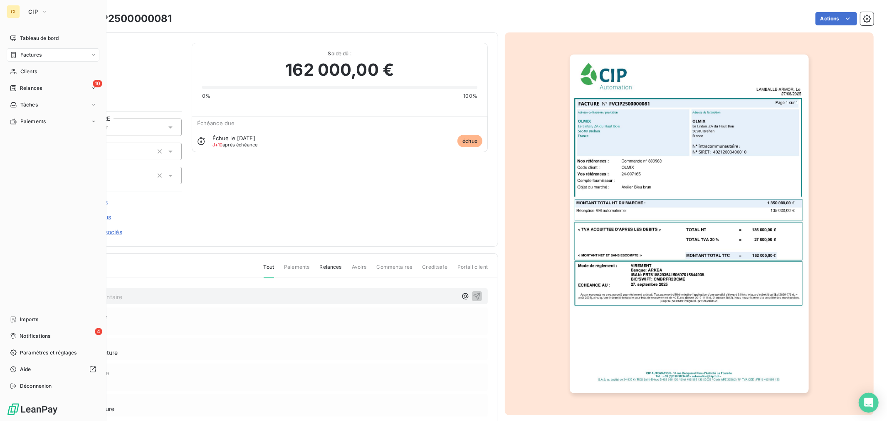
drag, startPoint x: 42, startPoint y: 73, endPoint x: 79, endPoint y: 60, distance: 39.2
click at [42, 72] on div "Clients" at bounding box center [53, 71] width 93 height 13
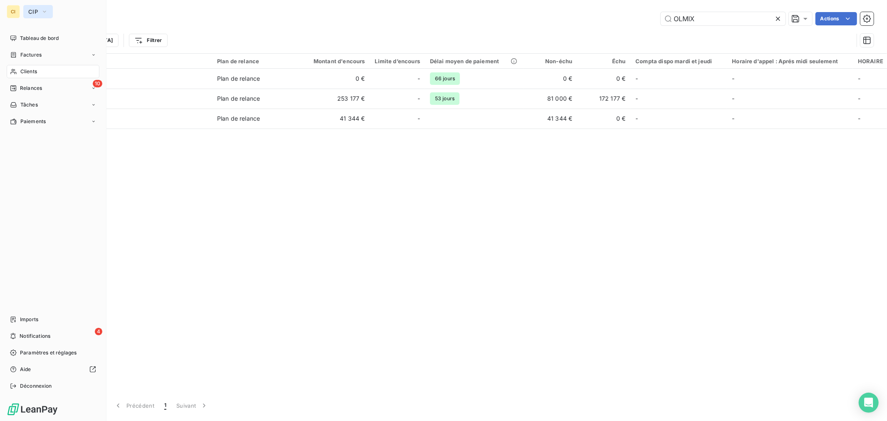
click at [35, 11] on span "CIP" at bounding box center [33, 11] width 10 height 7
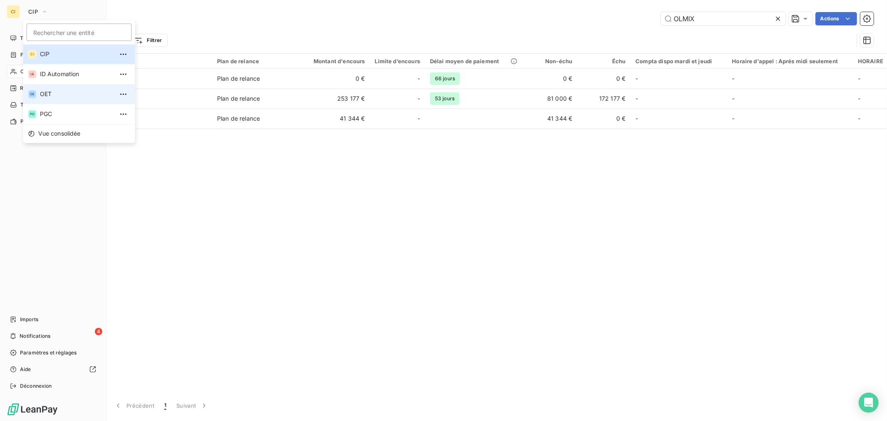
click at [63, 90] on span "OET" at bounding box center [77, 94] width 74 height 8
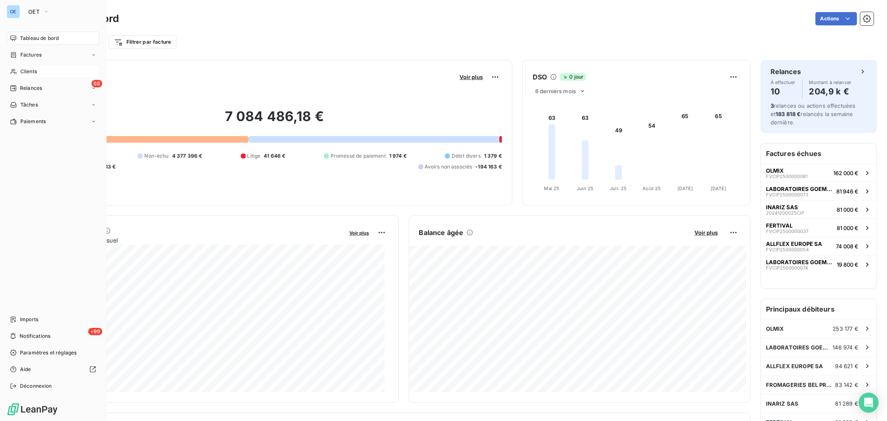
click at [49, 76] on div "Clients" at bounding box center [53, 71] width 93 height 13
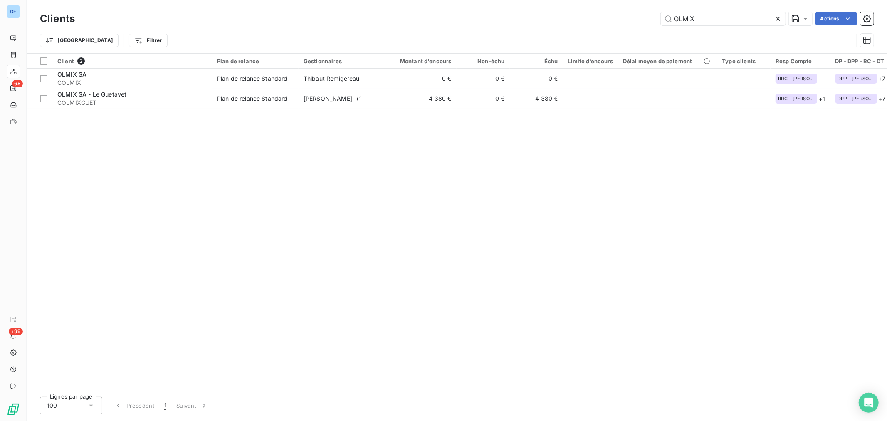
drag, startPoint x: 742, startPoint y: 18, endPoint x: 535, endPoint y: 11, distance: 206.7
click at [635, 11] on div "Clients OLMIX Actions" at bounding box center [457, 18] width 834 height 17
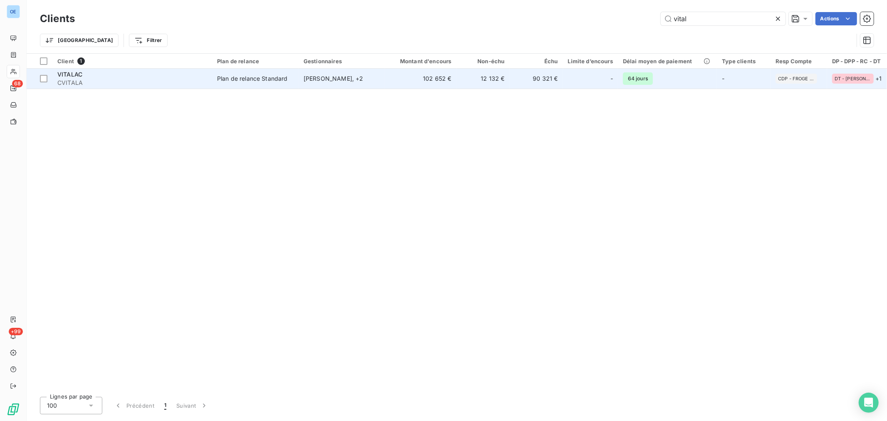
type input "vital"
click at [281, 81] on div "Plan de relance Standard" at bounding box center [252, 78] width 71 height 8
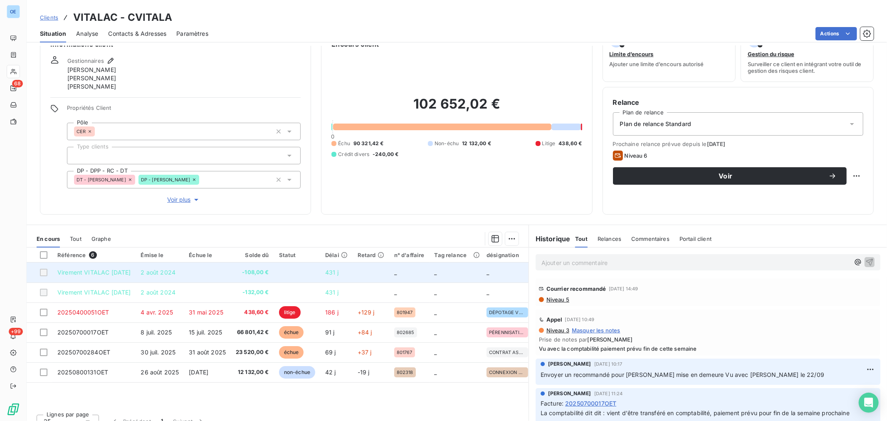
scroll to position [34, 0]
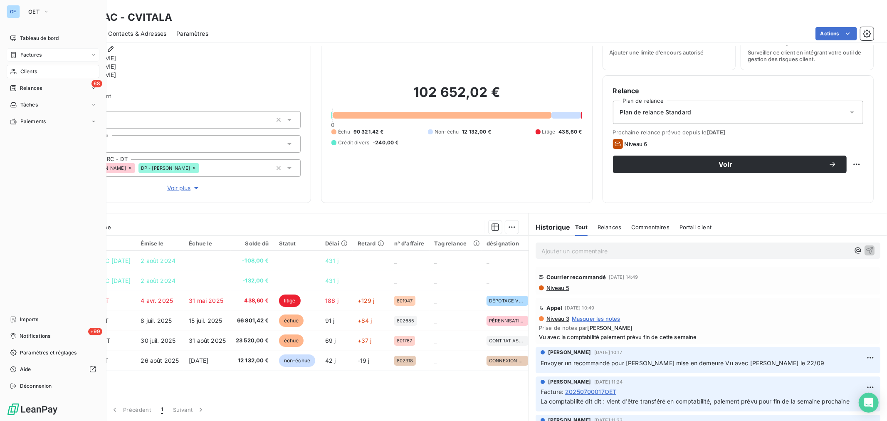
click at [36, 59] on div "Factures" at bounding box center [53, 54] width 93 height 13
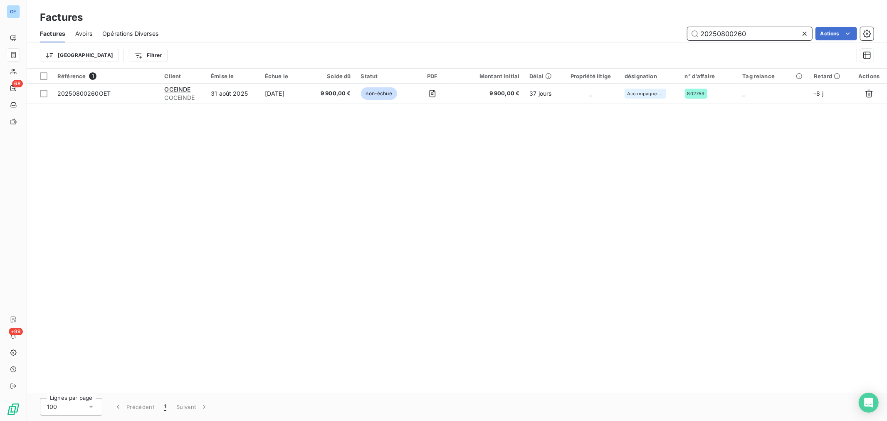
drag, startPoint x: 755, startPoint y: 34, endPoint x: 729, endPoint y: 42, distance: 26.8
click at [729, 42] on div "Factures Avoirs Opérations Diverses 20250800260 Actions Trier Filtrer" at bounding box center [457, 46] width 860 height 43
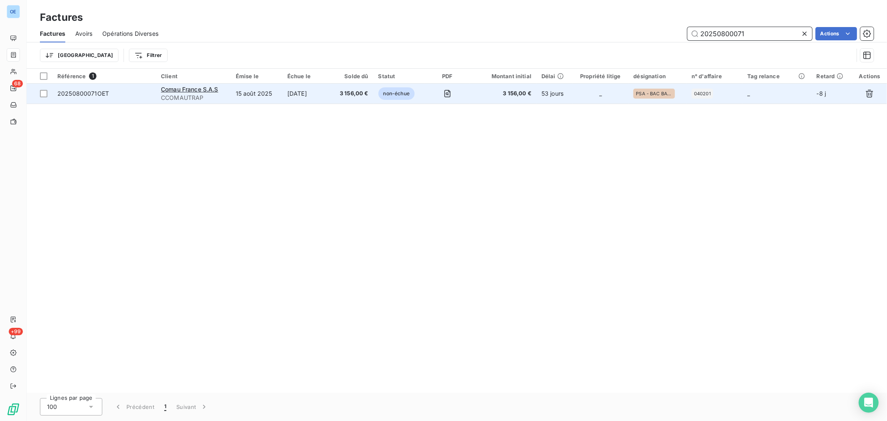
type input "20250800071"
click at [581, 94] on td "_" at bounding box center [600, 94] width 56 height 20
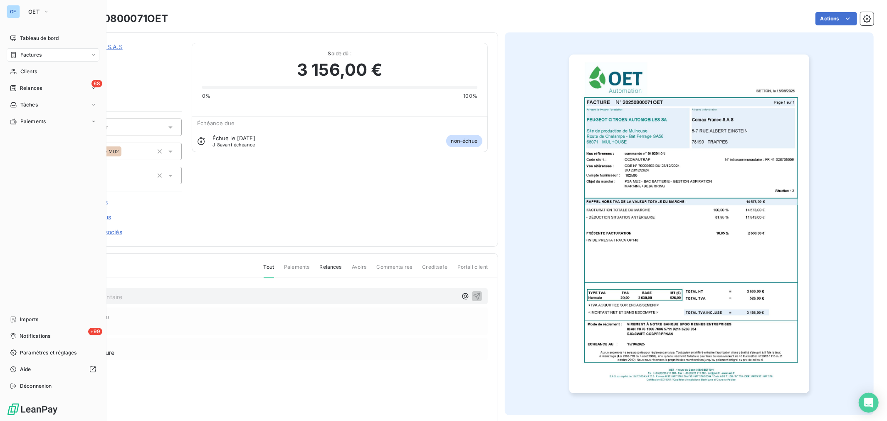
click at [45, 52] on div "Factures" at bounding box center [53, 54] width 93 height 13
click at [27, 58] on span "Factures" at bounding box center [30, 54] width 21 height 7
click at [46, 76] on div "Factures" at bounding box center [58, 71] width 83 height 13
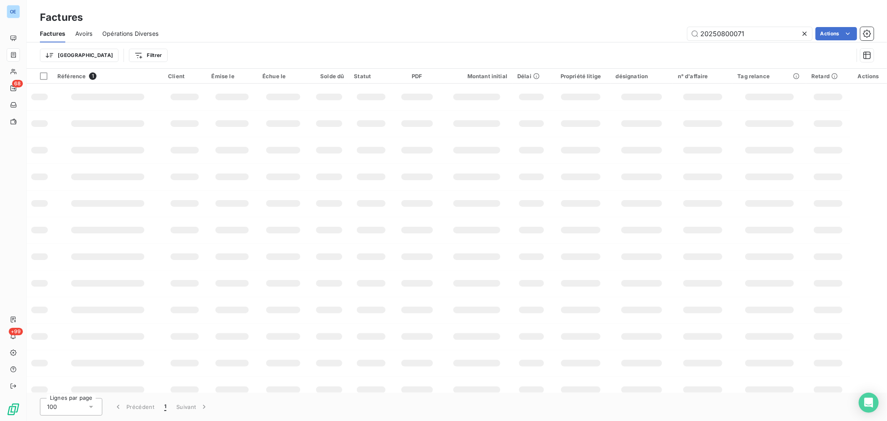
drag, startPoint x: 750, startPoint y: 31, endPoint x: 686, endPoint y: 32, distance: 63.6
click at [693, 32] on input "20250800071" at bounding box center [749, 33] width 125 height 13
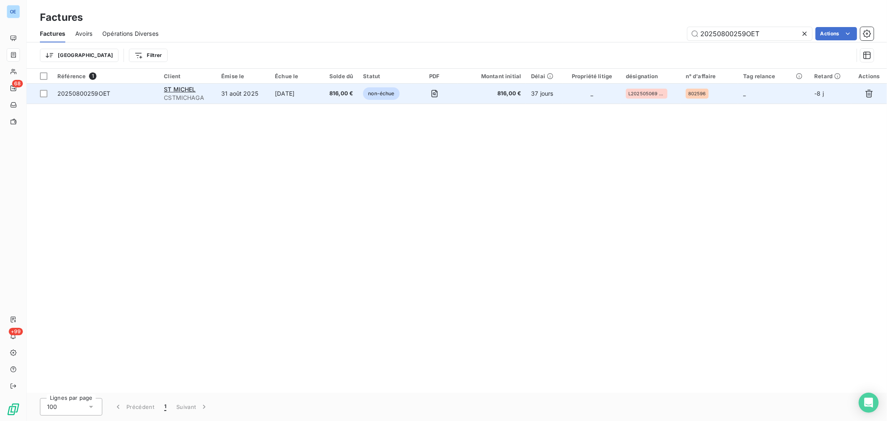
type input "20250800259OET"
click at [422, 101] on td at bounding box center [434, 94] width 47 height 20
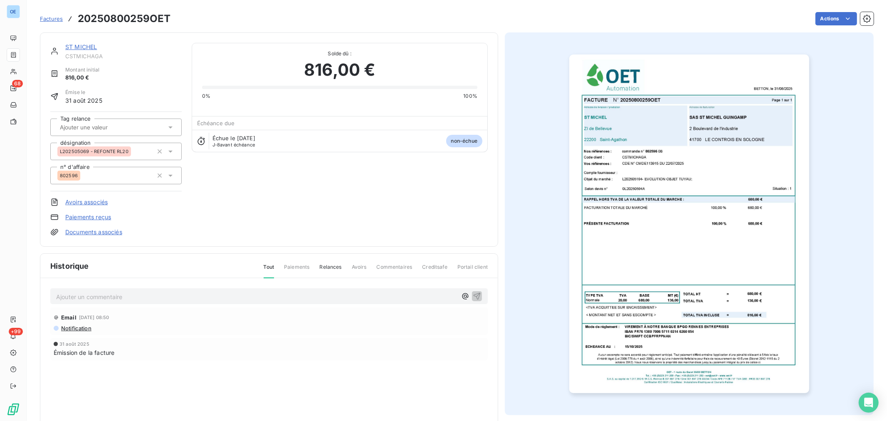
click at [173, 297] on p "Ajouter un commentaire ﻿" at bounding box center [256, 296] width 401 height 10
drag, startPoint x: 173, startPoint y: 297, endPoint x: 134, endPoint y: 293, distance: 39.3
click at [134, 293] on p "La comptable dit :" at bounding box center [256, 296] width 401 height 10
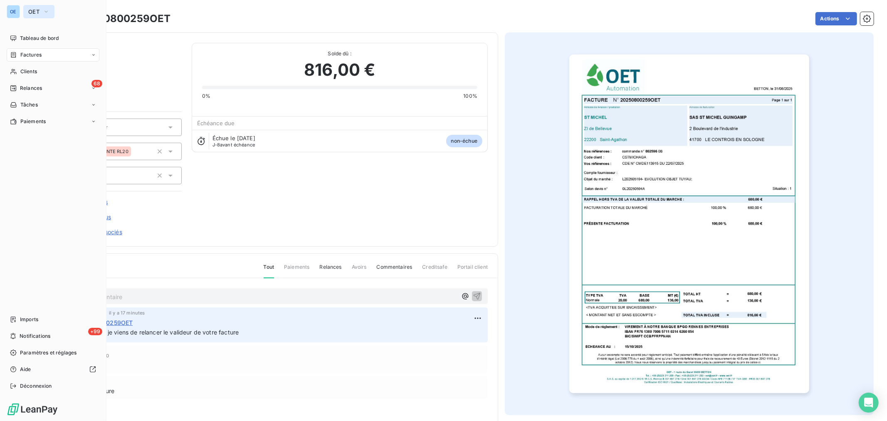
click at [42, 17] on button "OET" at bounding box center [38, 11] width 31 height 13
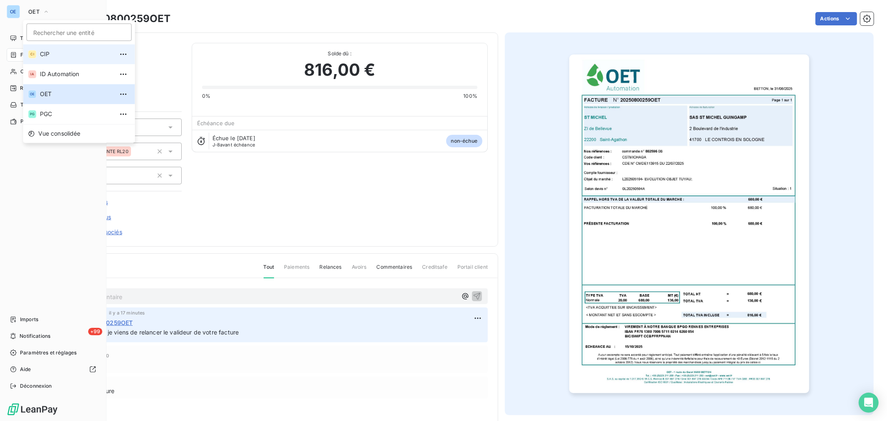
click at [48, 59] on li "CI CIP" at bounding box center [79, 54] width 112 height 20
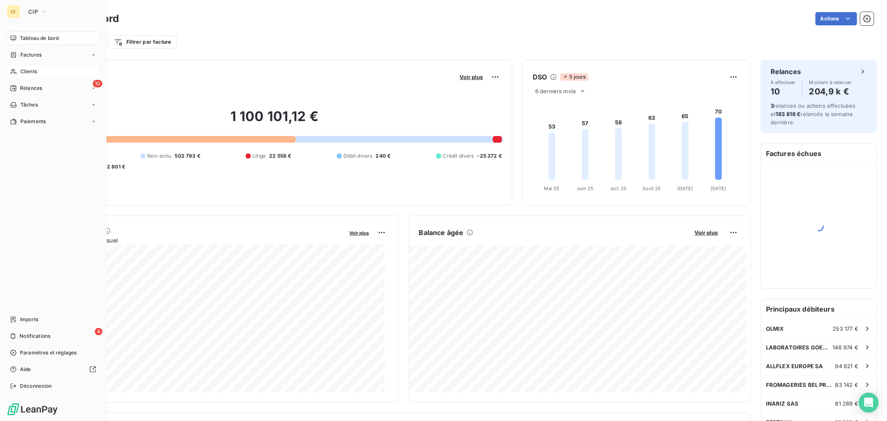
click at [35, 73] on span "Clients" at bounding box center [28, 71] width 17 height 7
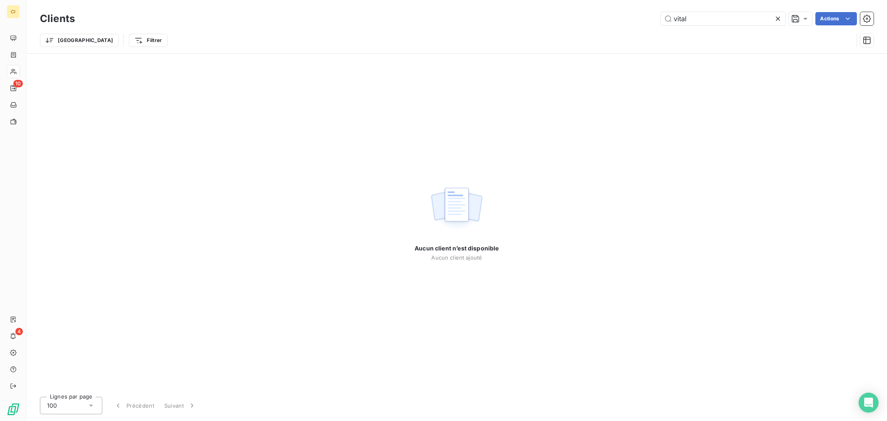
drag, startPoint x: 673, startPoint y: 14, endPoint x: 614, endPoint y: 6, distance: 60.3
click at [617, 6] on div "Clients vital Actions Trier Filtrer" at bounding box center [457, 26] width 860 height 53
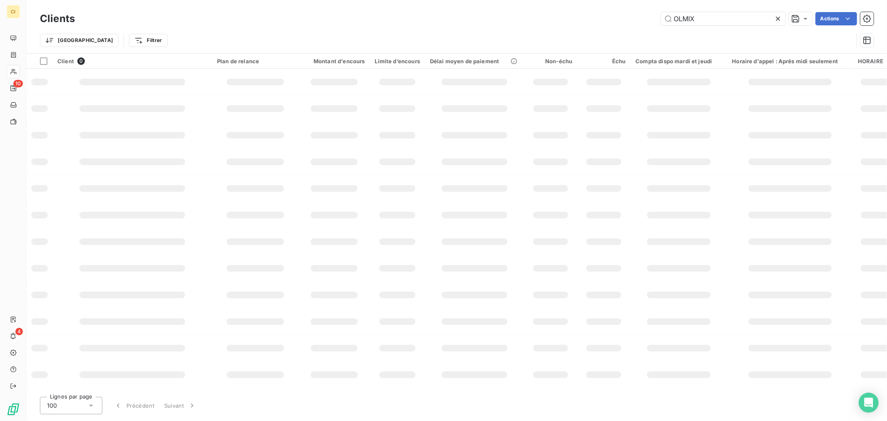
type input "OLMIX"
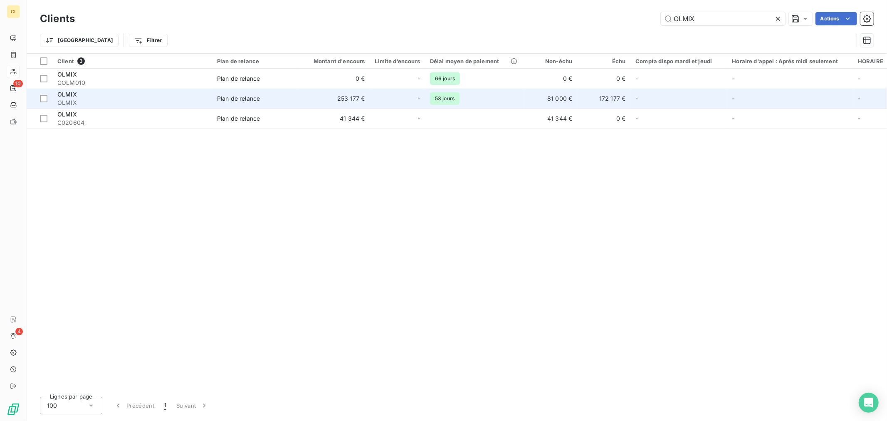
click at [381, 100] on div "-" at bounding box center [397, 98] width 45 height 13
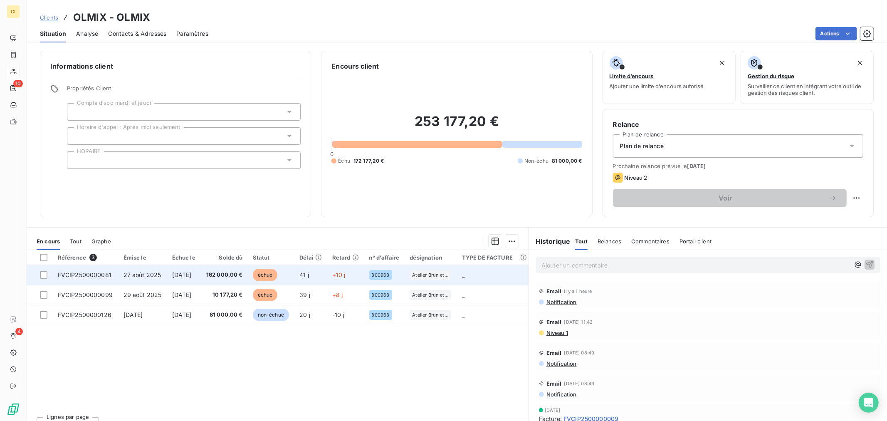
click at [352, 279] on td "+10 j" at bounding box center [345, 275] width 37 height 20
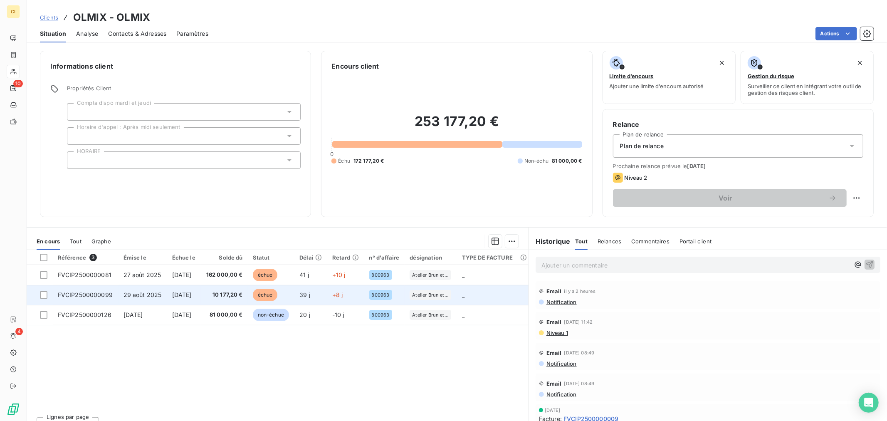
click at [188, 300] on td "[DATE]" at bounding box center [184, 295] width 34 height 20
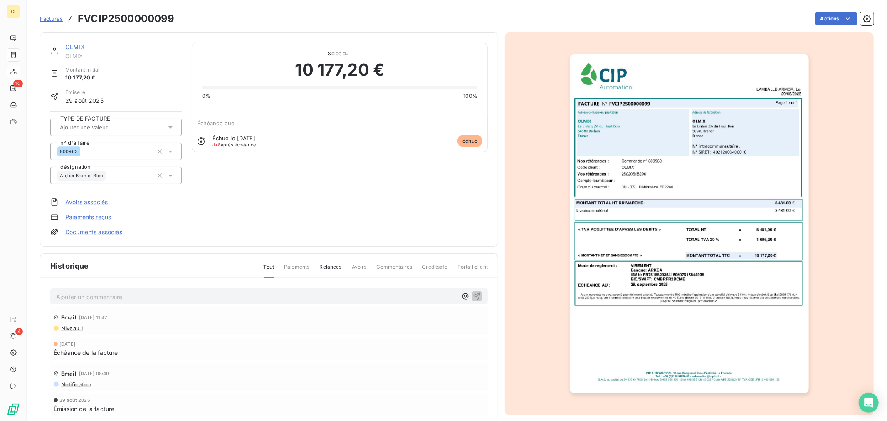
click at [629, 217] on img "button" at bounding box center [689, 223] width 239 height 338
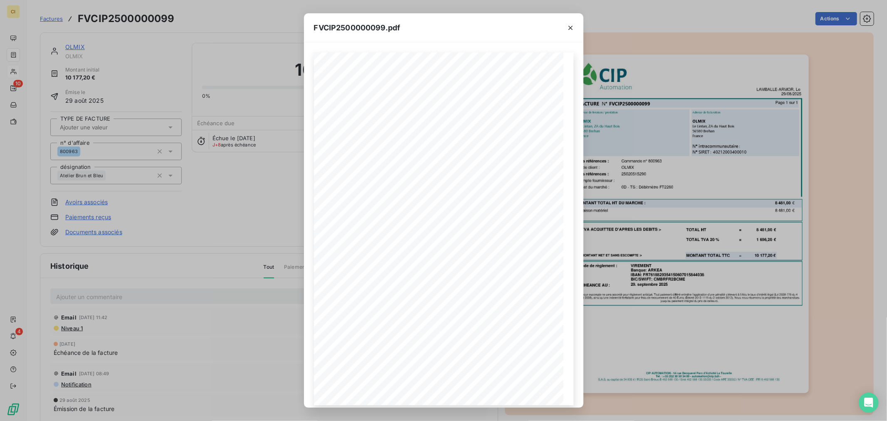
drag, startPoint x: 186, startPoint y: 163, endPoint x: 68, endPoint y: 64, distance: 153.8
click at [185, 163] on div "FVCIP2500000099.pdf Mode de règlement : ECHEANCE AU : VIREMENT Banque: ARKEA IB…" at bounding box center [443, 210] width 887 height 421
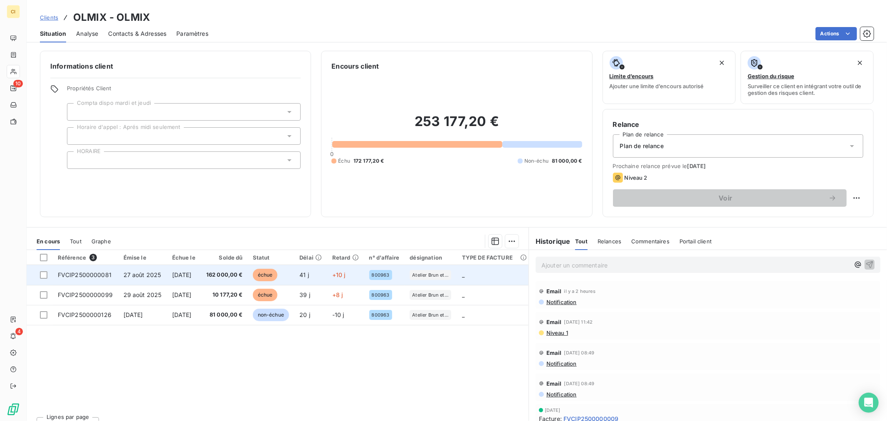
click at [230, 273] on span "162 000,00 €" at bounding box center [224, 275] width 37 height 8
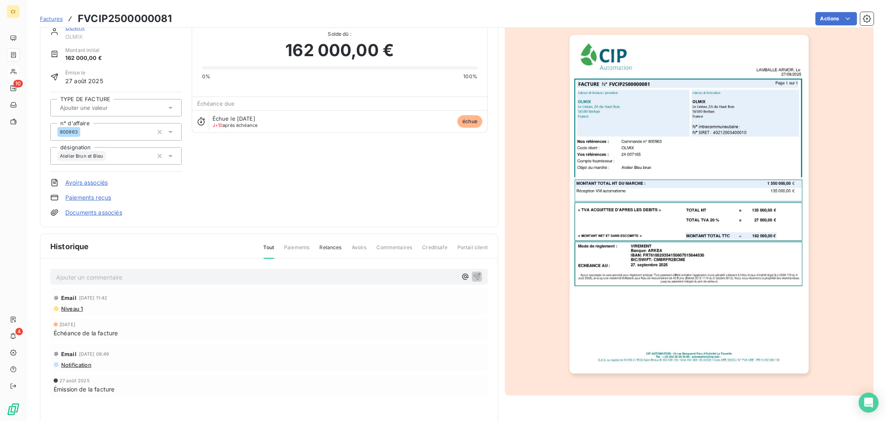
scroll to position [39, 0]
